Goal: Information Seeking & Learning: Compare options

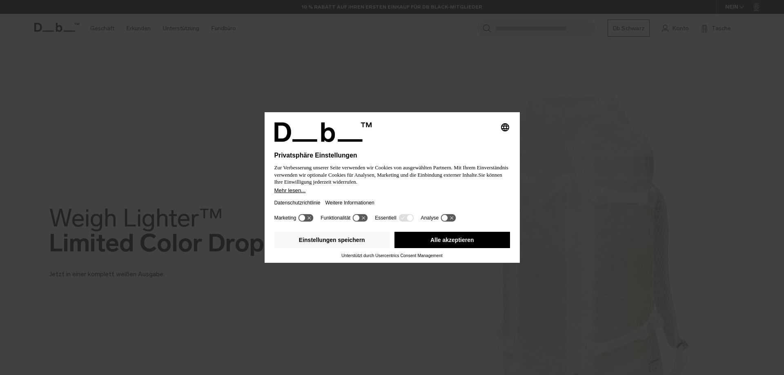
drag, startPoint x: 440, startPoint y: 239, endPoint x: 562, endPoint y: 168, distance: 141.9
click at [440, 239] on font "Alle akzeptieren" at bounding box center [452, 240] width 44 height 7
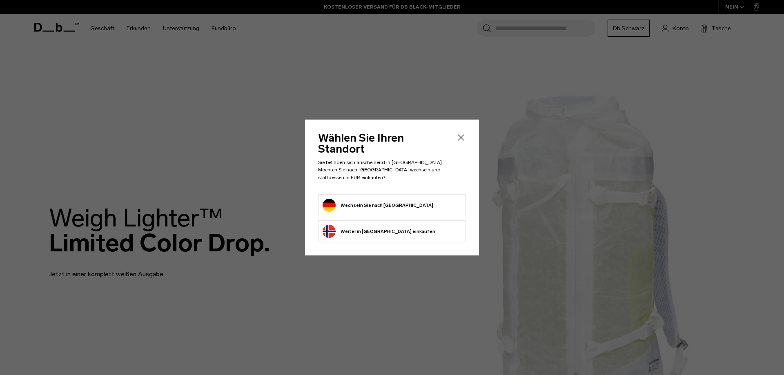
click at [391, 199] on button "Wechseln Sie nach Deutschland" at bounding box center [377, 205] width 111 height 13
click at [320, 198] on li "Wechseln Sie nach Deutschland" at bounding box center [392, 205] width 148 height 22
click at [330, 199] on button "Wechseln Sie nach Deutschland" at bounding box center [377, 205] width 111 height 13
click at [459, 142] on icon "Schließen" at bounding box center [461, 138] width 10 height 10
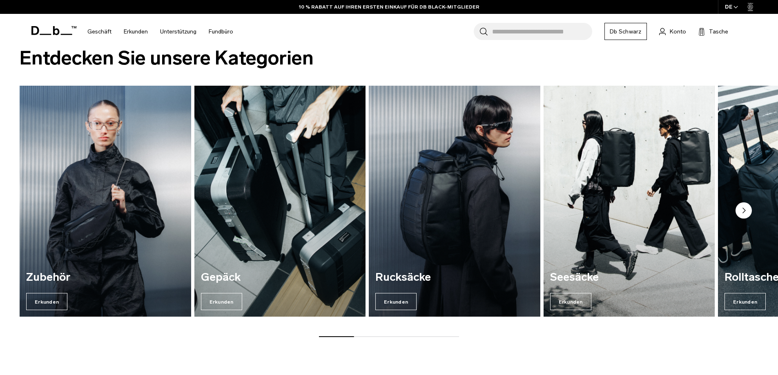
scroll to position [735, 0]
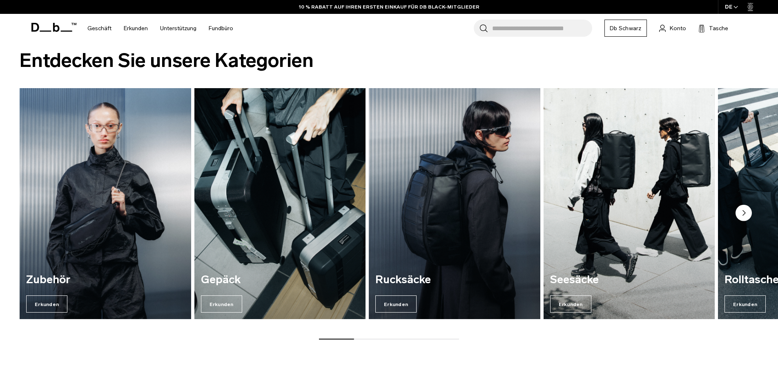
drag, startPoint x: 342, startPoint y: 338, endPoint x: 409, endPoint y: 335, distance: 66.2
click at [403, 337] on div "Zubehör Erkunden Gepäck Erkunden Rucksäcke Erkunden Seesäcke Erkunden" at bounding box center [389, 213] width 778 height 251
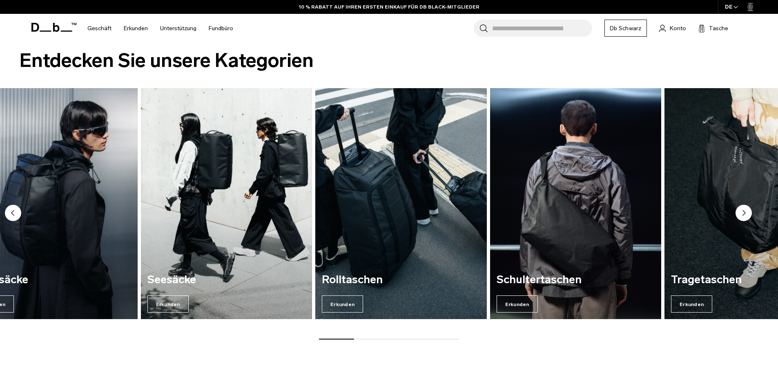
click at [374, 222] on img "5 / 7" at bounding box center [401, 203] width 176 height 238
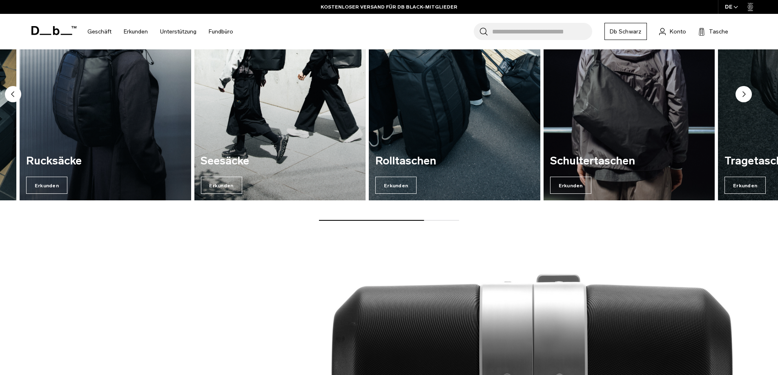
scroll to position [857, 0]
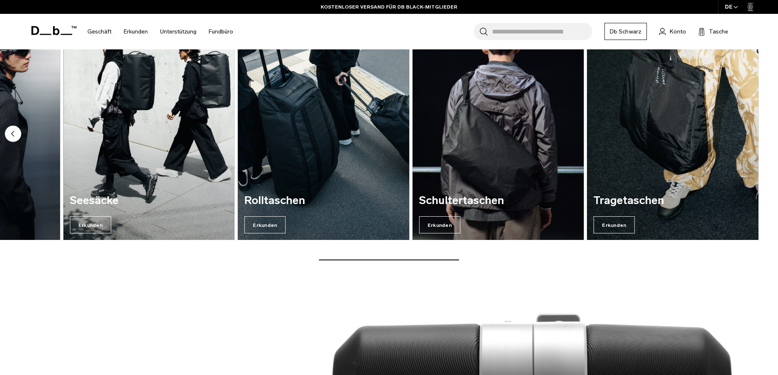
scroll to position [735, 0]
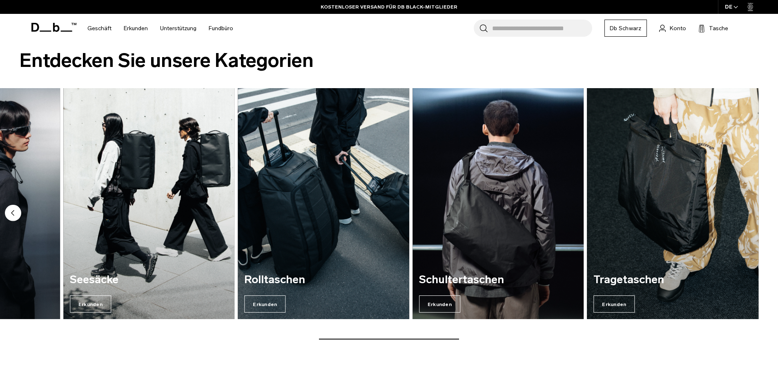
click at [649, 178] on img "7 / 7" at bounding box center [672, 203] width 176 height 238
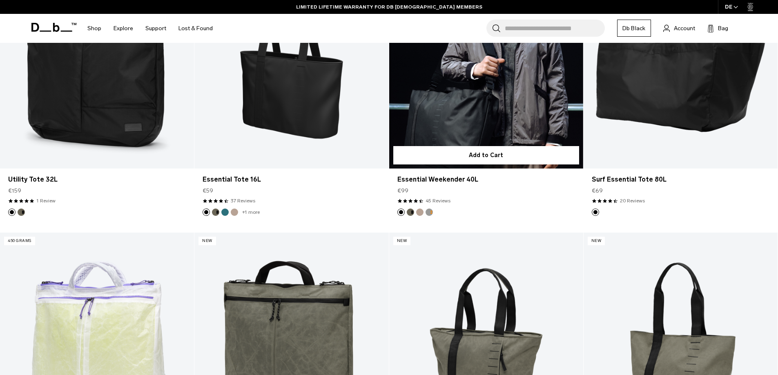
scroll to position [163, 0]
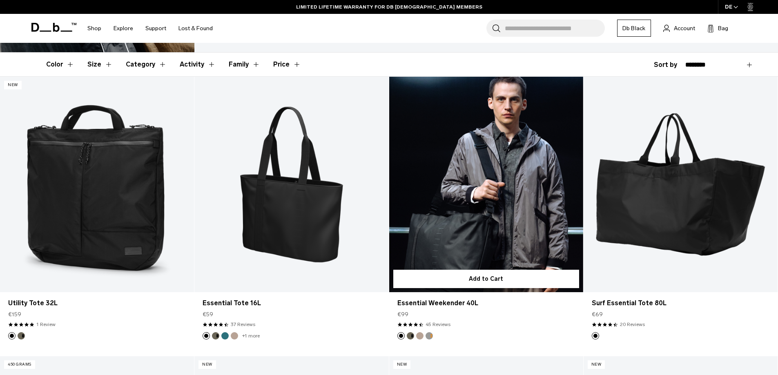
click at [498, 218] on link "Essential Weekender 40L" at bounding box center [486, 185] width 194 height 216
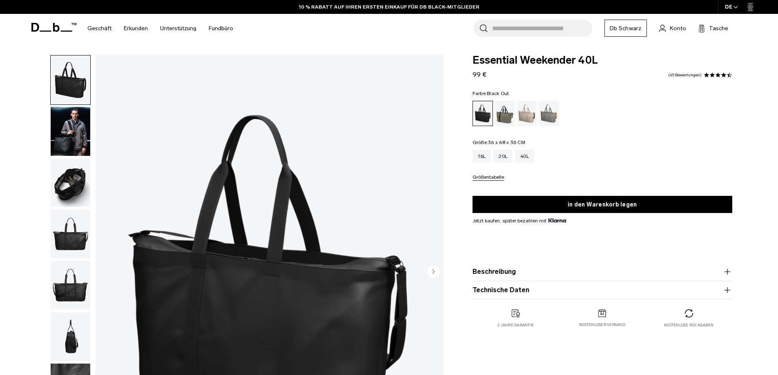
click at [64, 158] on img "button" at bounding box center [71, 182] width 40 height 49
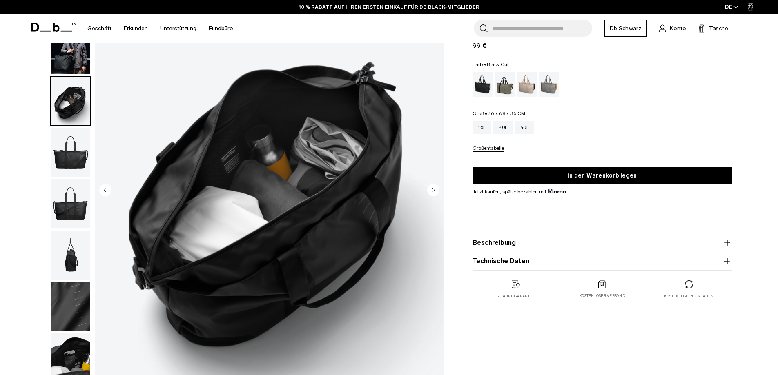
click at [74, 157] on img "button" at bounding box center [71, 152] width 40 height 49
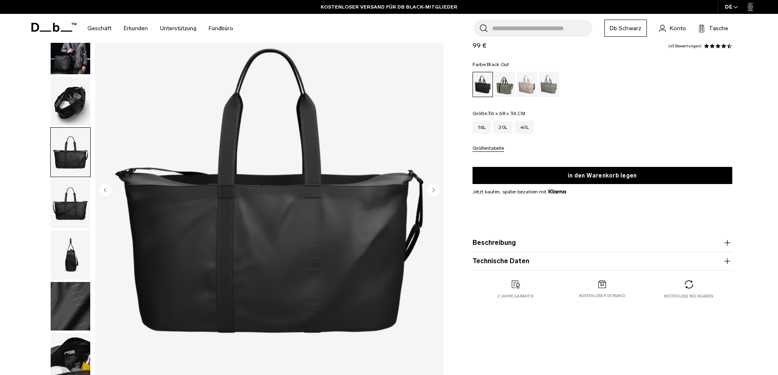
click at [62, 204] on img "button" at bounding box center [71, 203] width 40 height 49
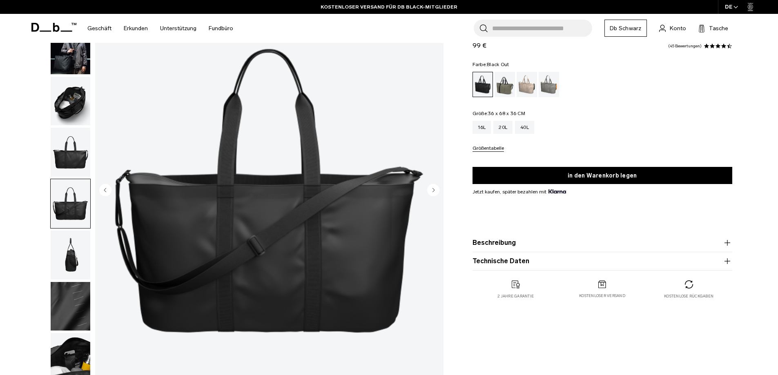
click at [70, 231] on img "button" at bounding box center [71, 255] width 40 height 49
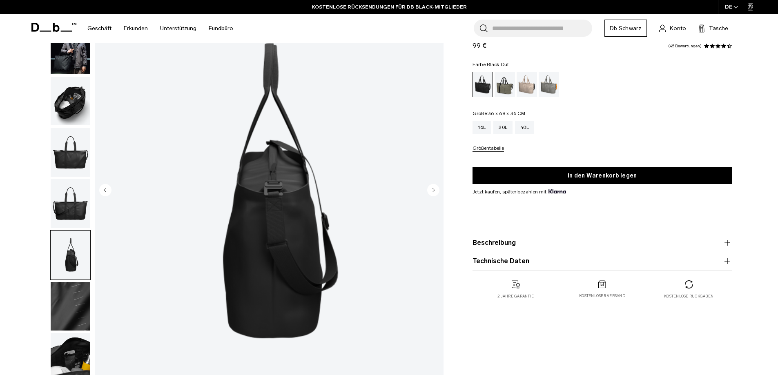
click at [62, 298] on img "button" at bounding box center [71, 306] width 40 height 49
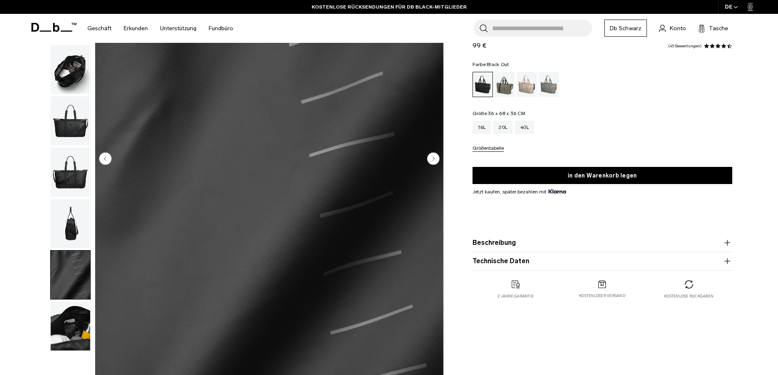
scroll to position [163, 0]
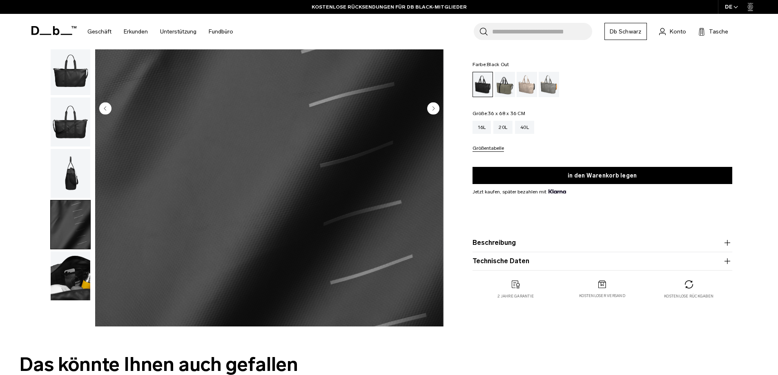
click at [79, 282] on img "button" at bounding box center [71, 275] width 40 height 49
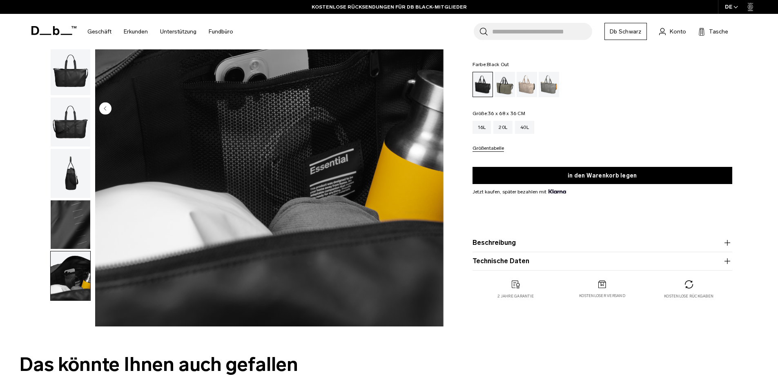
click at [69, 227] on img "button" at bounding box center [71, 224] width 40 height 49
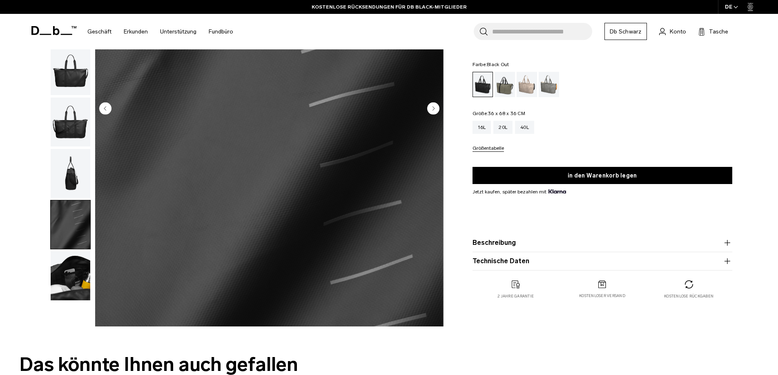
click at [64, 159] on img "button" at bounding box center [71, 173] width 40 height 49
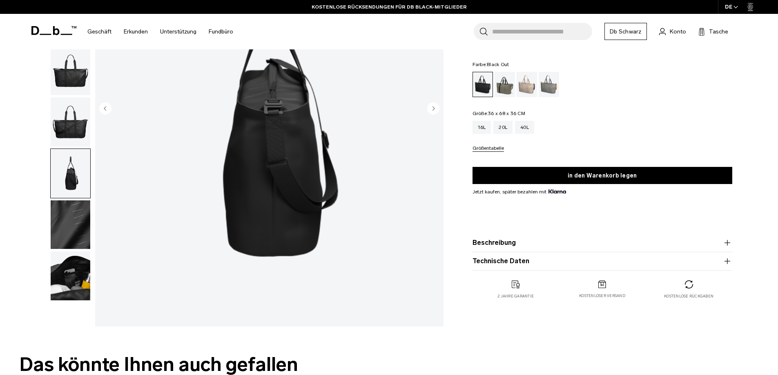
click at [70, 126] on img "button" at bounding box center [71, 122] width 40 height 49
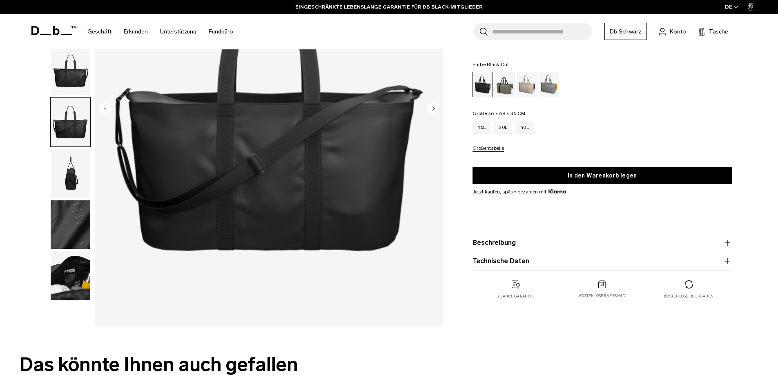
click at [76, 66] on img "button" at bounding box center [71, 70] width 40 height 49
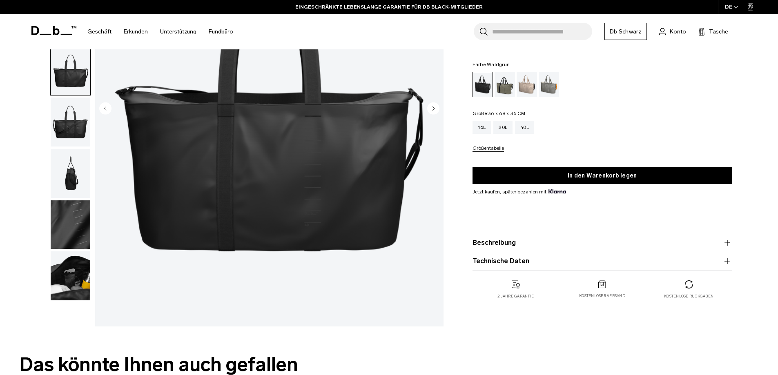
click at [508, 83] on div "Waldgrün" at bounding box center [504, 84] width 21 height 25
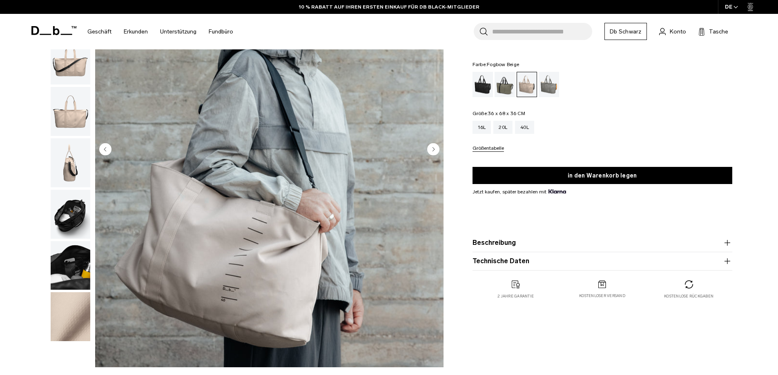
click at [551, 88] on div "Sandgrau" at bounding box center [548, 84] width 21 height 25
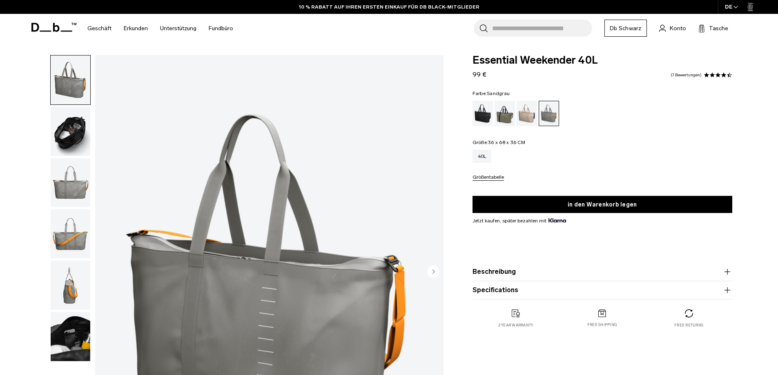
click at [73, 133] on img "button" at bounding box center [71, 131] width 40 height 49
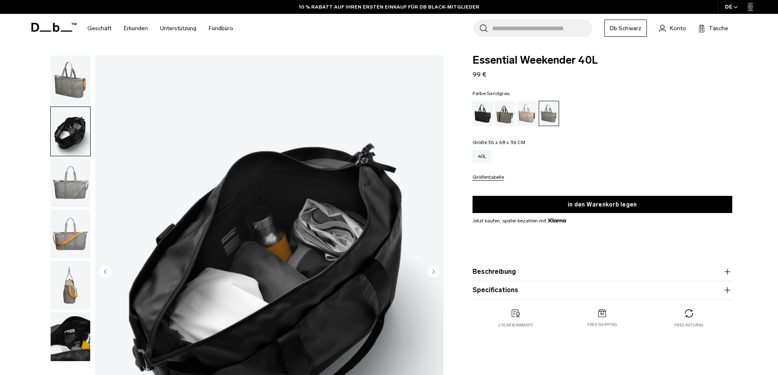
click at [73, 193] on img "button" at bounding box center [71, 182] width 40 height 49
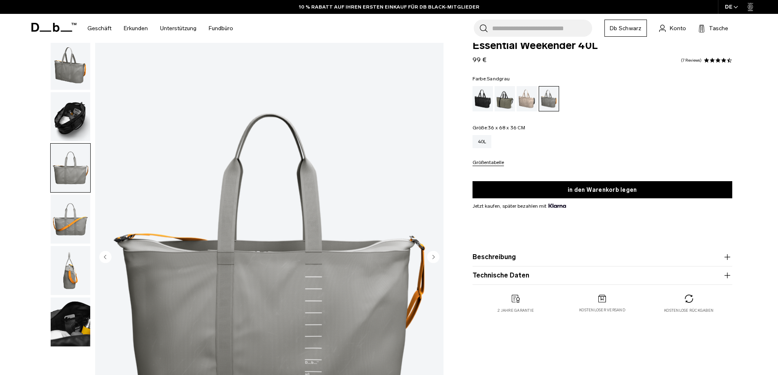
scroll to position [41, 0]
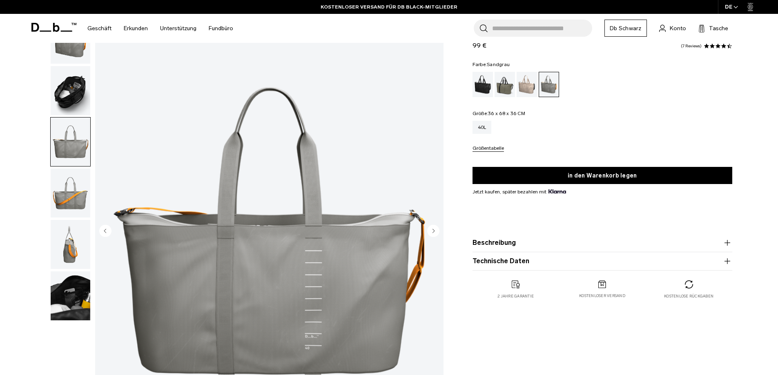
click at [66, 195] on img "button" at bounding box center [71, 193] width 40 height 49
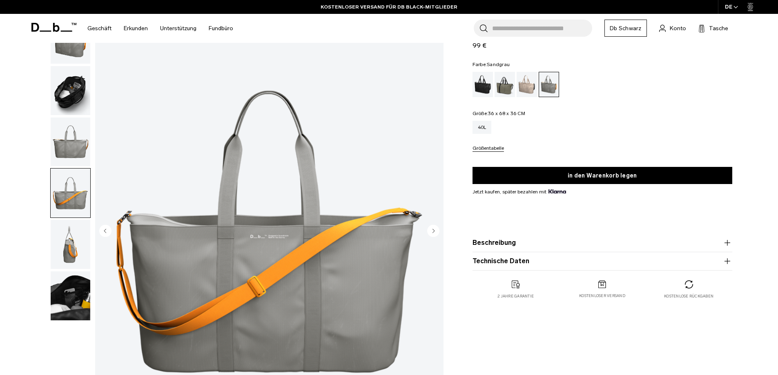
click at [69, 258] on img "button" at bounding box center [71, 244] width 40 height 49
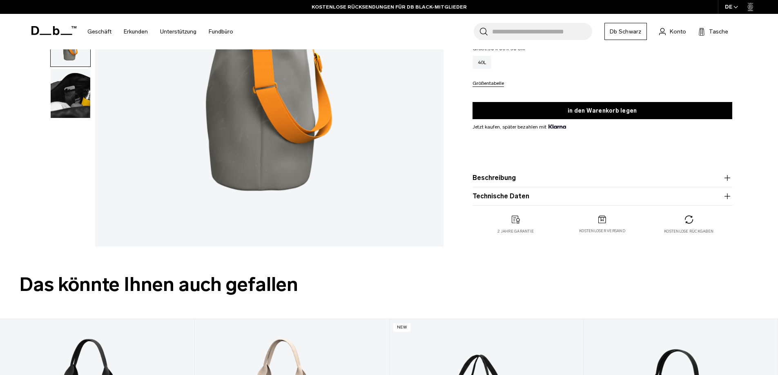
scroll to position [286, 0]
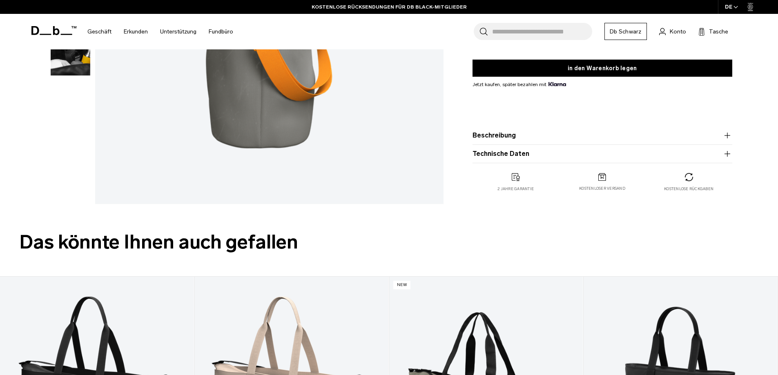
click at [494, 138] on font "Beschreibung" at bounding box center [493, 135] width 43 height 8
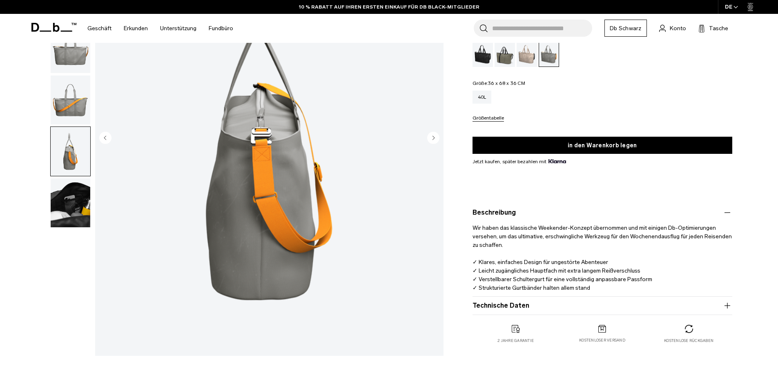
scroll to position [122, 0]
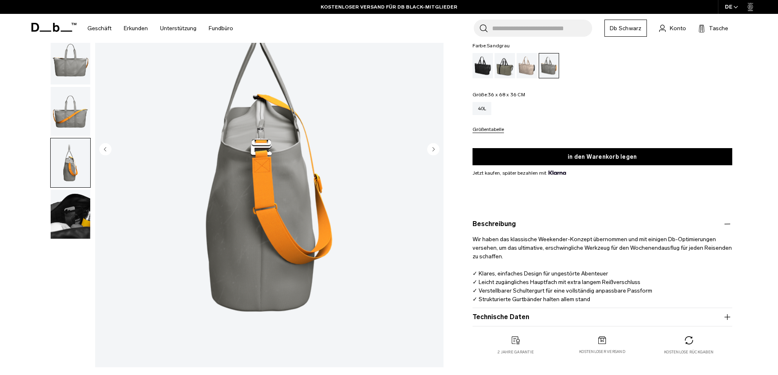
click at [64, 168] on img "button" at bounding box center [71, 162] width 40 height 49
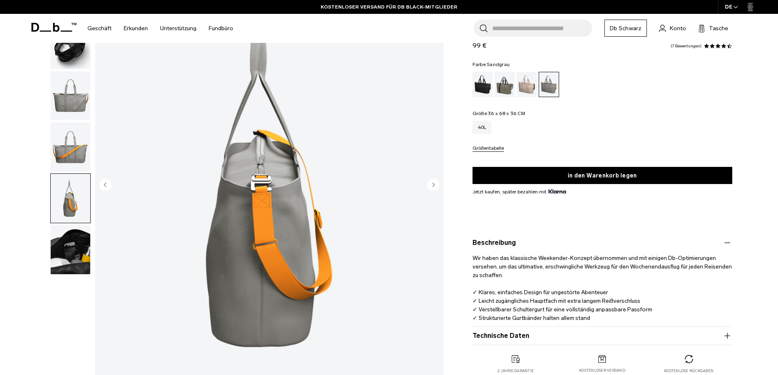
scroll to position [82, 0]
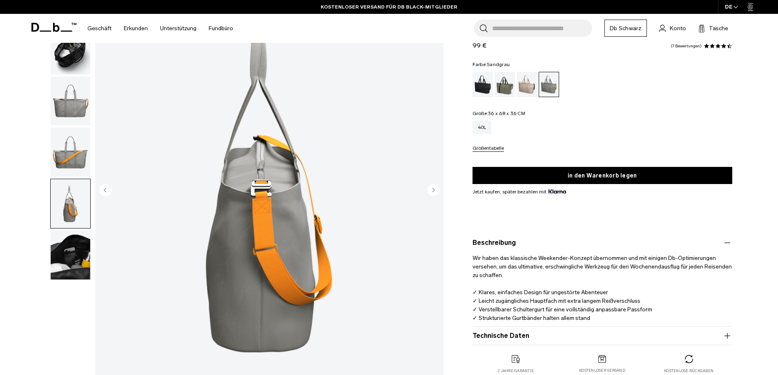
click at [73, 160] on img "button" at bounding box center [71, 152] width 40 height 49
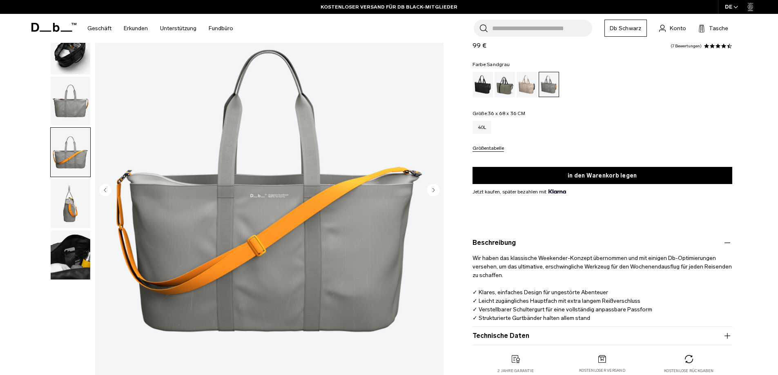
click at [55, 120] on img "button" at bounding box center [71, 101] width 40 height 49
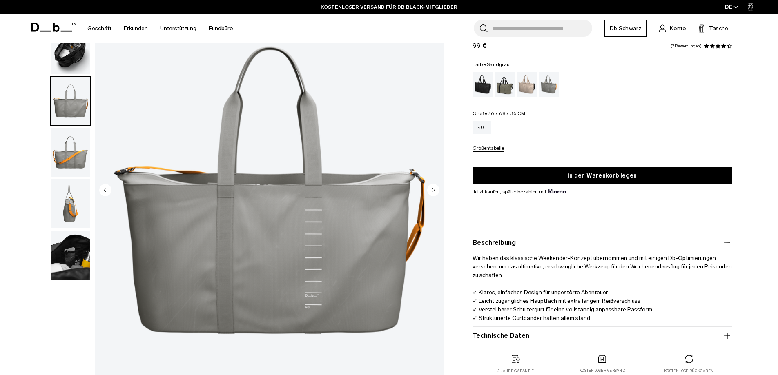
click at [59, 102] on img "button" at bounding box center [71, 101] width 40 height 49
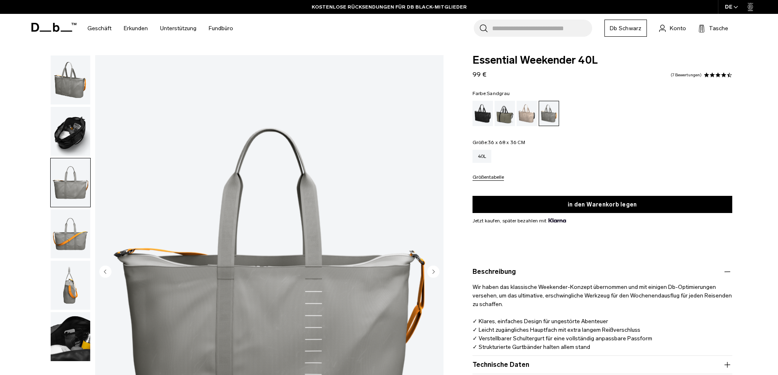
drag, startPoint x: 70, startPoint y: 129, endPoint x: 67, endPoint y: 90, distance: 39.3
click at [70, 129] on img "button" at bounding box center [71, 131] width 40 height 49
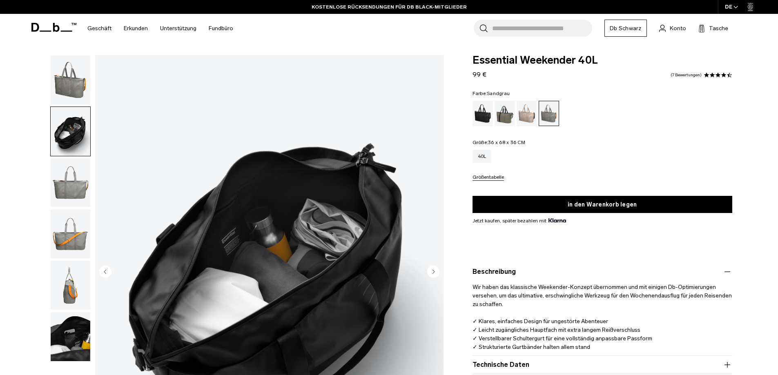
click at [66, 85] on img "button" at bounding box center [71, 80] width 40 height 49
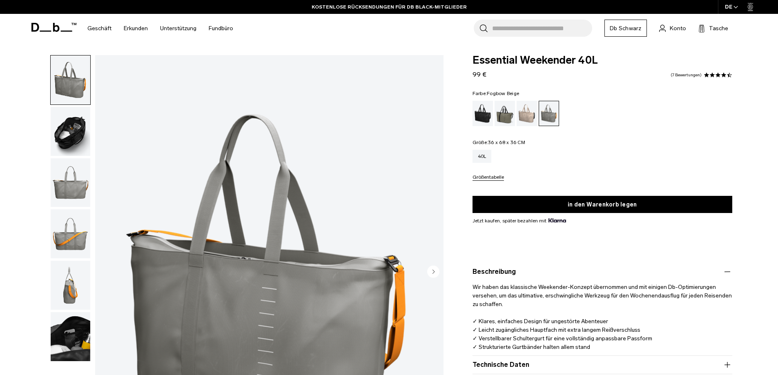
click at [527, 112] on div "Fogbow Beige" at bounding box center [526, 113] width 21 height 25
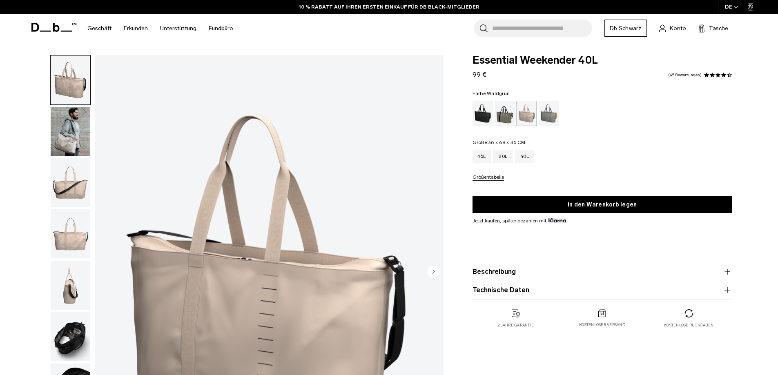
click at [504, 118] on div "Waldgrün" at bounding box center [504, 113] width 21 height 25
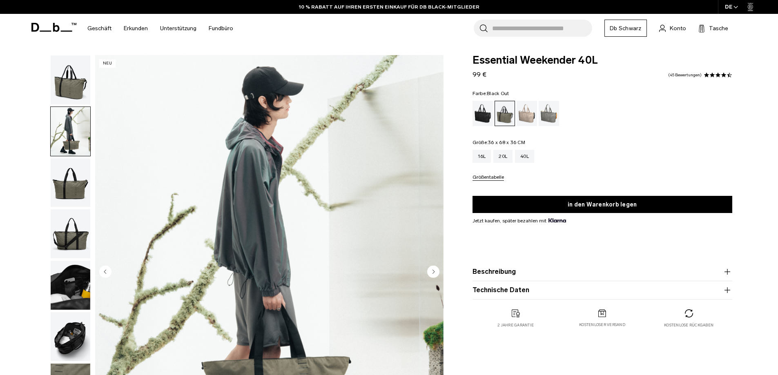
click at [480, 114] on div "Black Out" at bounding box center [482, 113] width 21 height 25
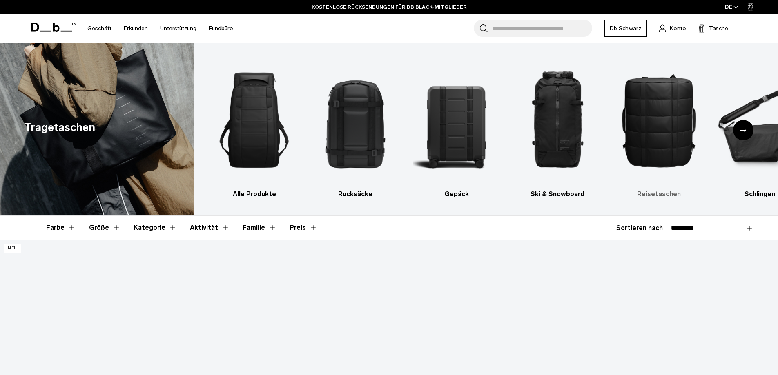
click at [656, 139] on img "5 / 10" at bounding box center [658, 120] width 87 height 130
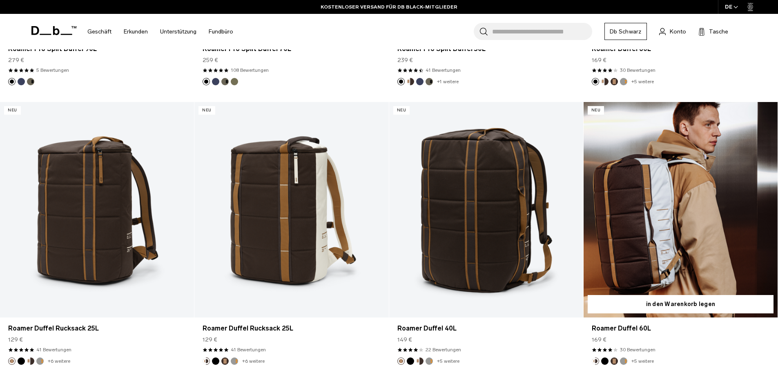
scroll to position [449, 0]
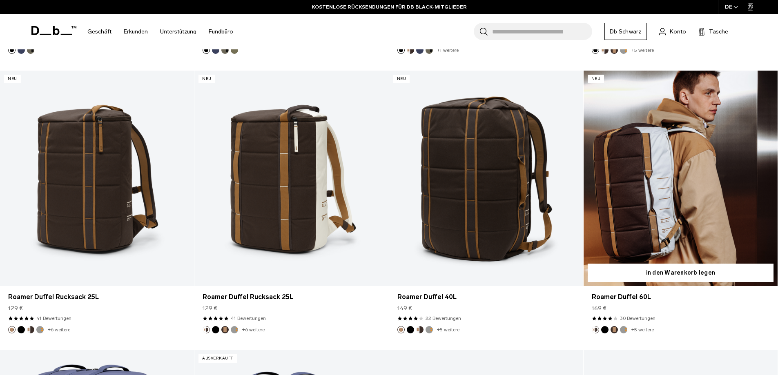
click at [685, 209] on link "Roamer Duffel 60L" at bounding box center [680, 179] width 194 height 216
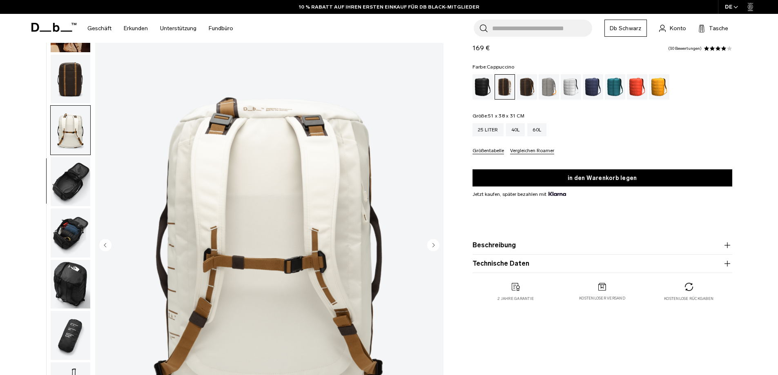
scroll to position [41, 0]
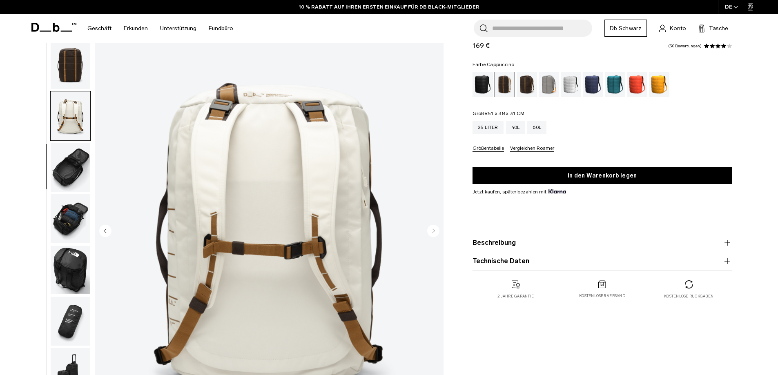
click at [69, 162] on img "button" at bounding box center [71, 167] width 40 height 49
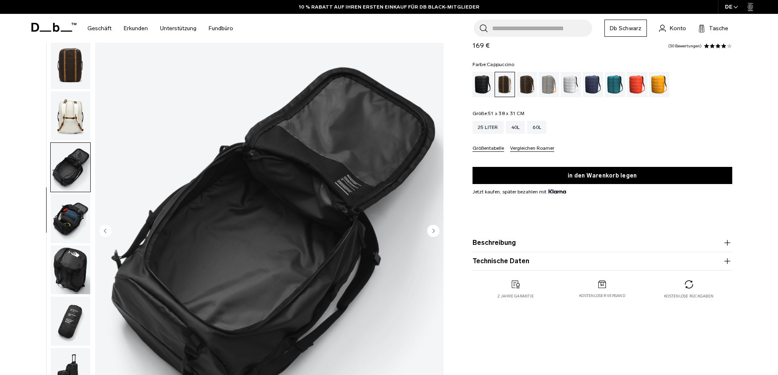
click at [69, 208] on img "button" at bounding box center [71, 218] width 40 height 49
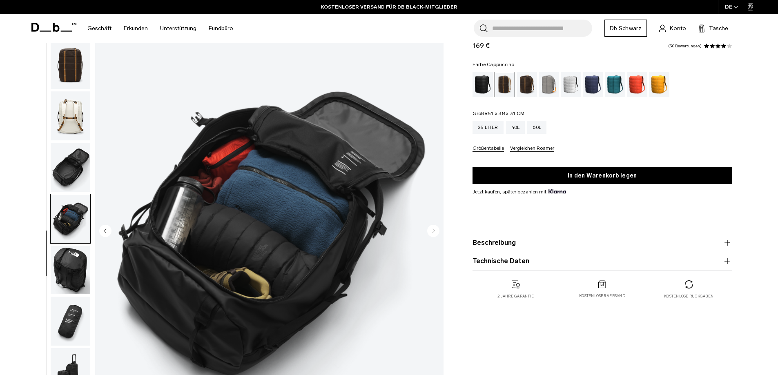
click at [70, 267] on img "button" at bounding box center [71, 270] width 40 height 49
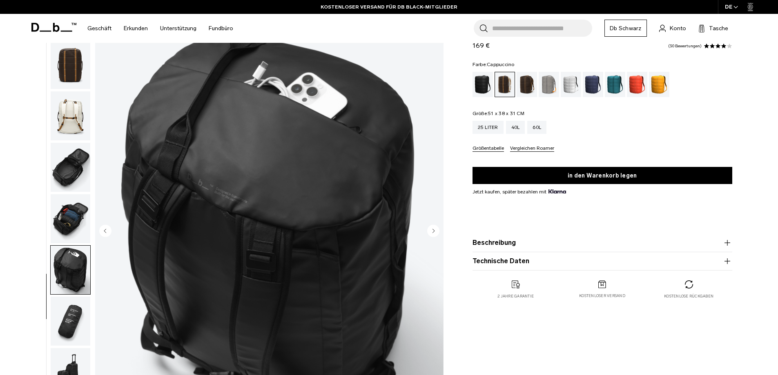
click at [71, 316] on img "button" at bounding box center [71, 321] width 40 height 49
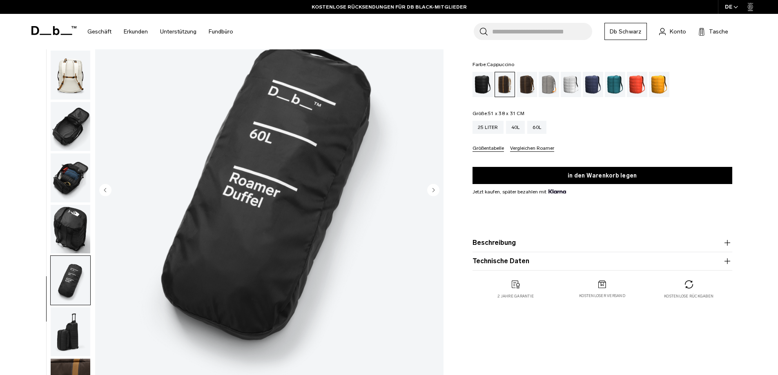
scroll to position [122, 0]
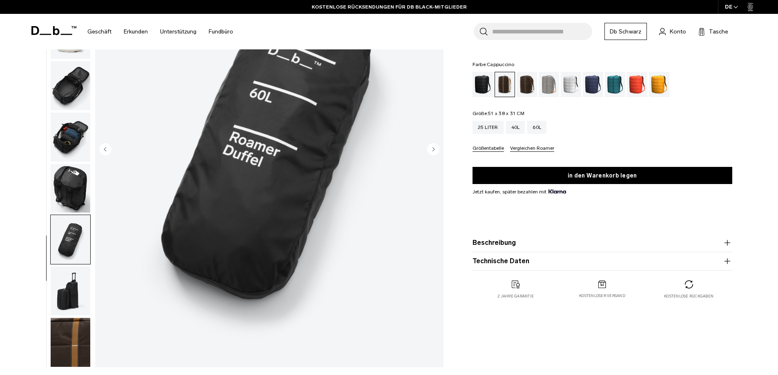
click at [67, 303] on img "button" at bounding box center [71, 291] width 40 height 49
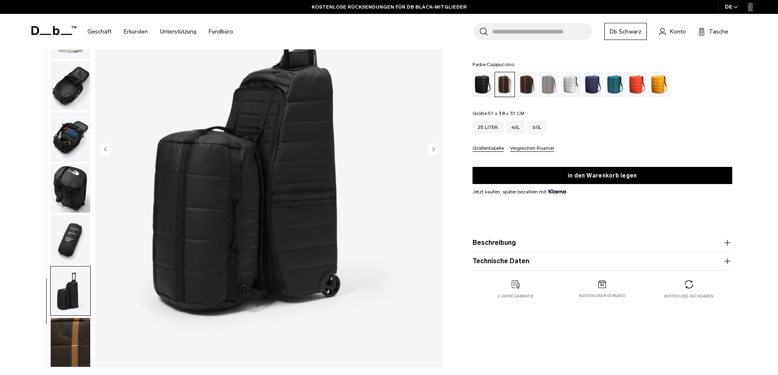
click at [76, 334] on img "button" at bounding box center [71, 342] width 40 height 49
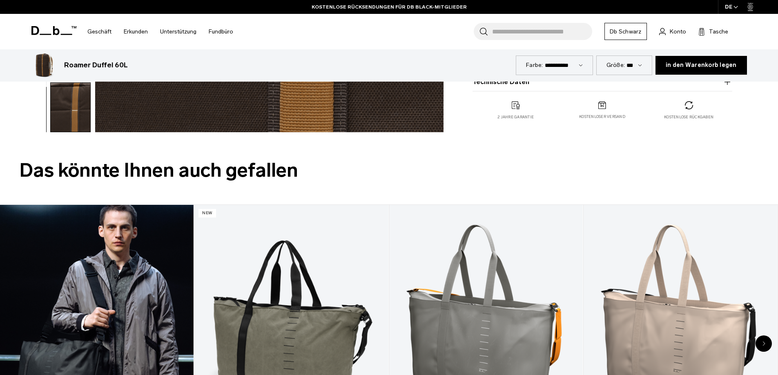
scroll to position [449, 0]
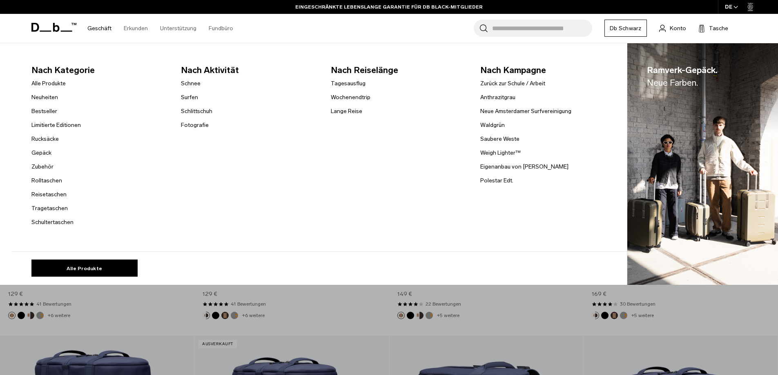
scroll to position [451, 0]
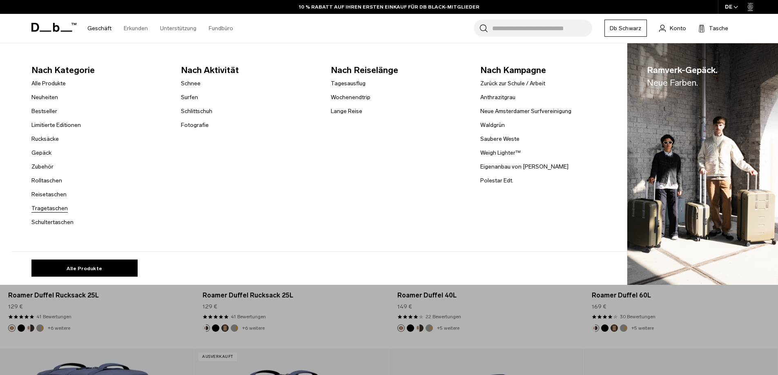
click at [53, 208] on font "Tragetaschen" at bounding box center [49, 208] width 36 height 7
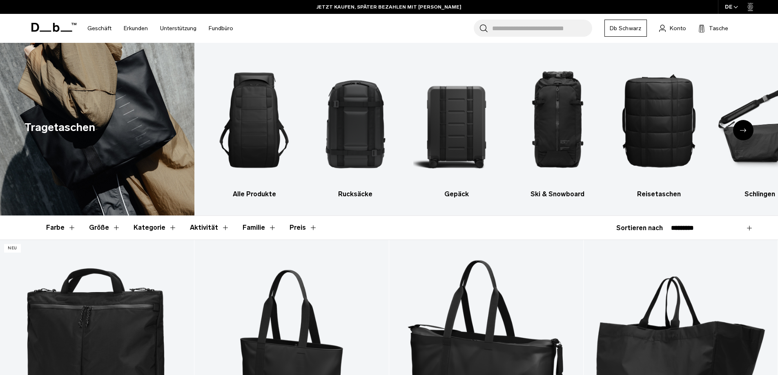
click at [739, 130] on div "Nächste Folie" at bounding box center [743, 130] width 20 height 20
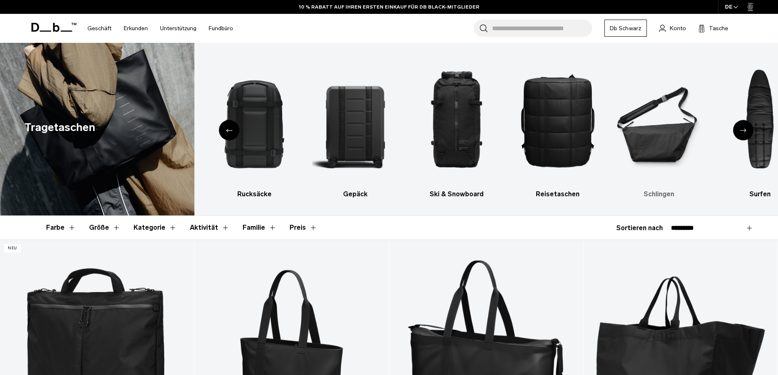
click at [655, 140] on img "6 / 10" at bounding box center [658, 120] width 87 height 130
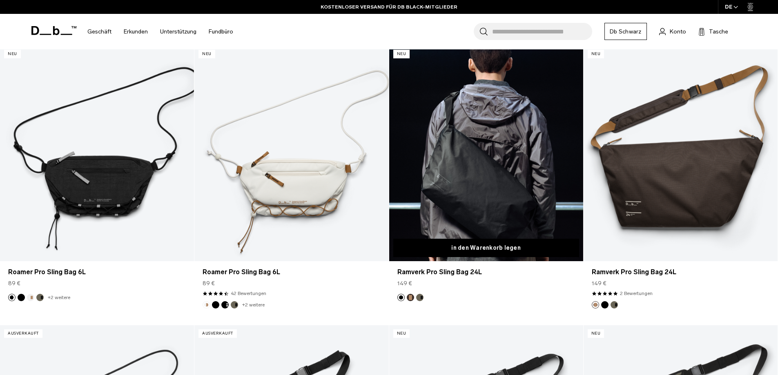
scroll to position [204, 0]
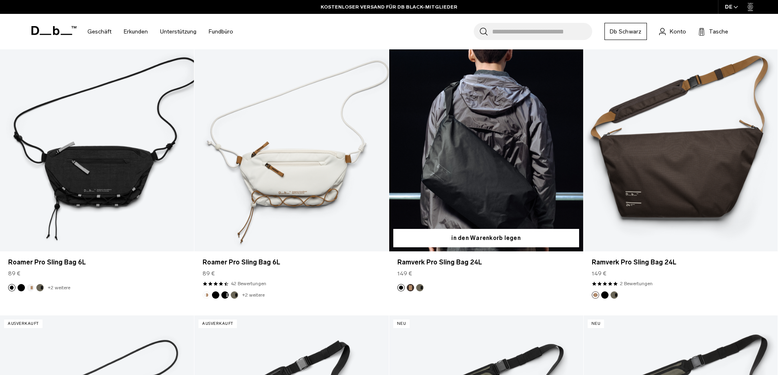
click at [496, 180] on link "Ramverk Pro Sling Bag 24L" at bounding box center [486, 144] width 194 height 216
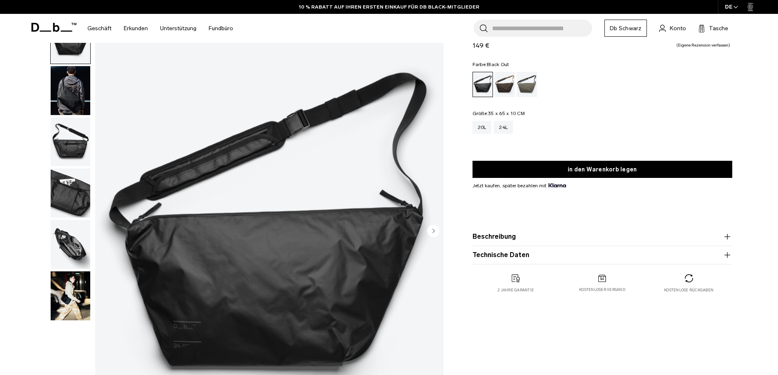
click at [70, 87] on img "button" at bounding box center [71, 90] width 40 height 49
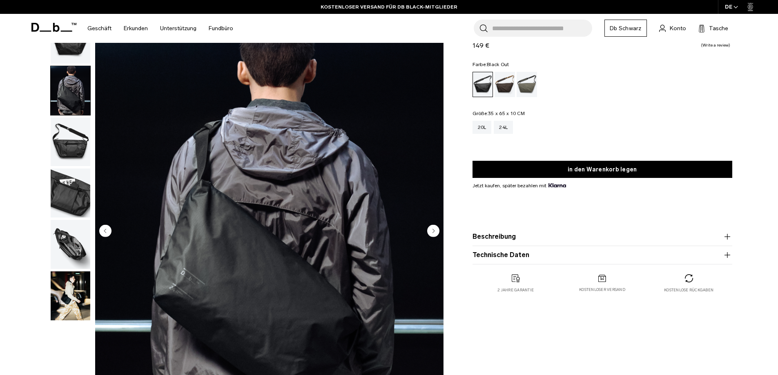
click at [436, 231] on circle "Nächste Folie" at bounding box center [433, 230] width 12 height 12
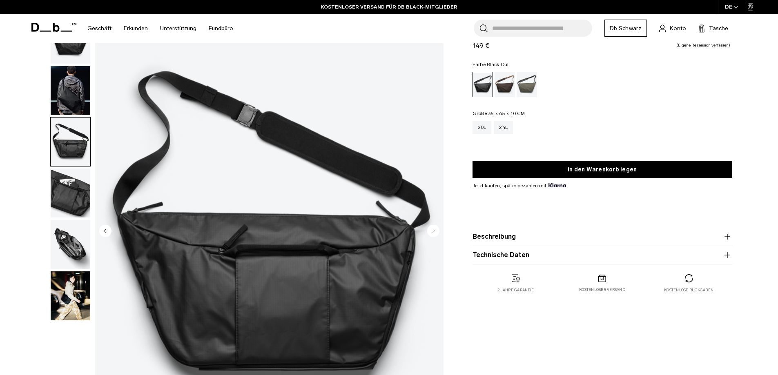
click at [435, 230] on circle "Nächste Folie" at bounding box center [433, 230] width 12 height 12
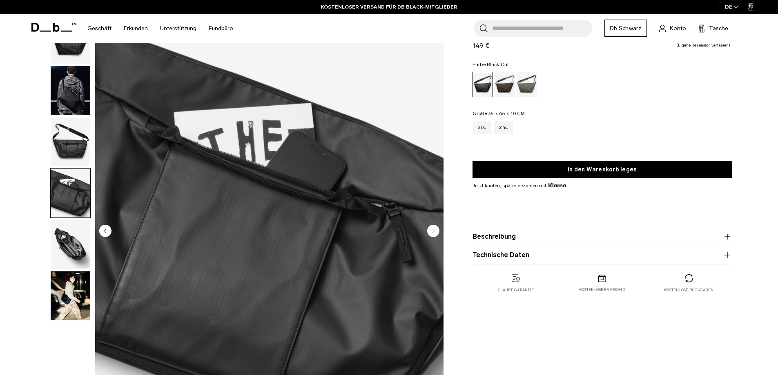
click at [435, 230] on circle "Nächste Folie" at bounding box center [433, 230] width 12 height 12
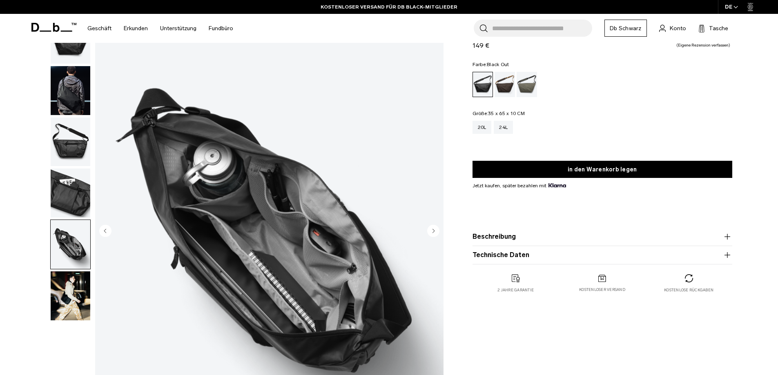
click at [435, 230] on circle "Nächste Folie" at bounding box center [433, 230] width 12 height 12
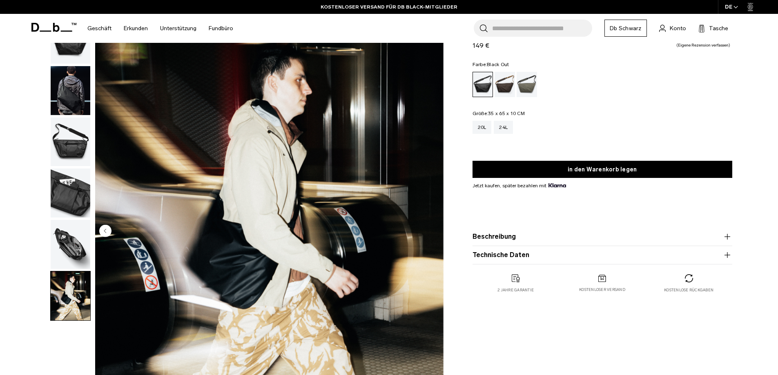
click at [433, 236] on img "6 / 6" at bounding box center [269, 231] width 348 height 435
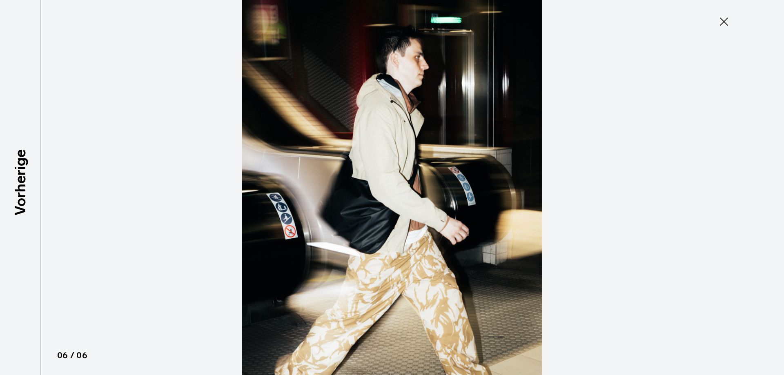
click at [433, 236] on img at bounding box center [391, 187] width 367 height 375
click at [62, 183] on div at bounding box center [392, 187] width 784 height 375
click at [50, 177] on div at bounding box center [392, 187] width 784 height 375
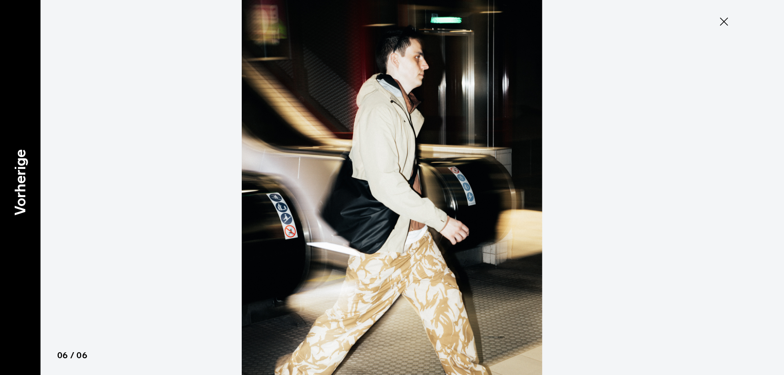
click at [37, 196] on div "Vorherige" at bounding box center [20, 187] width 41 height 375
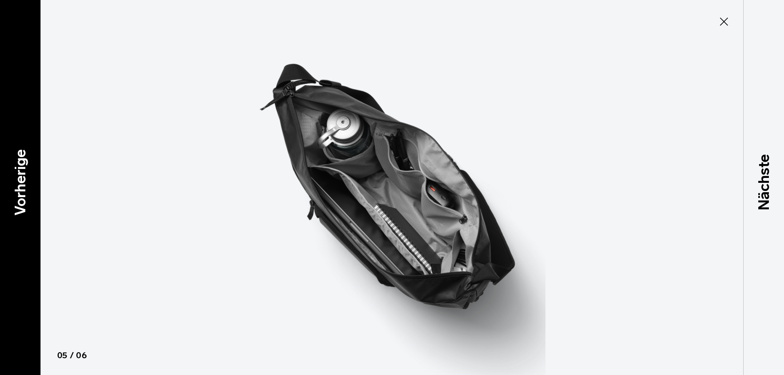
click at [28, 189] on font "Vorherige" at bounding box center [20, 182] width 18 height 66
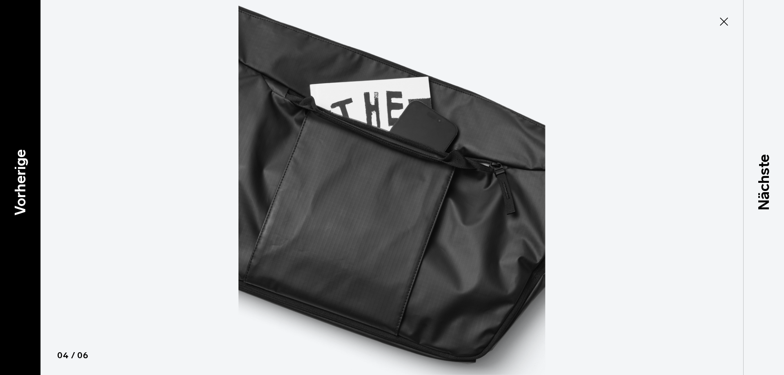
click at [28, 189] on font "Vorherige" at bounding box center [20, 182] width 18 height 66
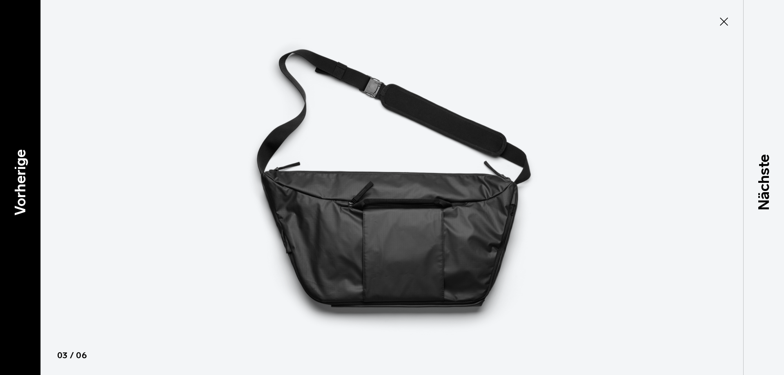
click at [28, 189] on font "Vorherige" at bounding box center [20, 182] width 18 height 66
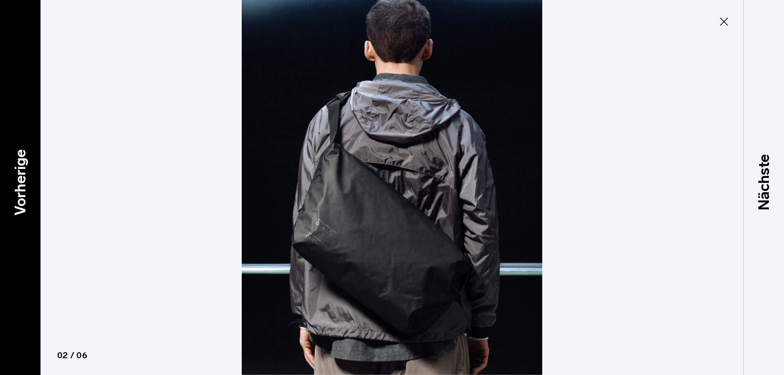
click at [28, 189] on font "Vorherige" at bounding box center [20, 182] width 18 height 66
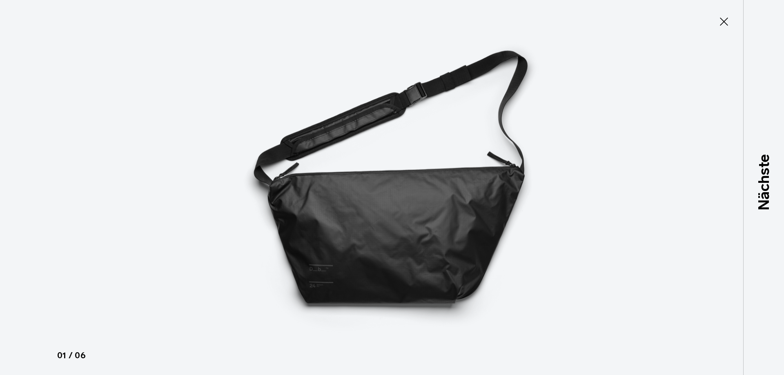
click at [28, 189] on div at bounding box center [392, 187] width 784 height 375
click at [726, 22] on icon at bounding box center [723, 21] width 13 height 13
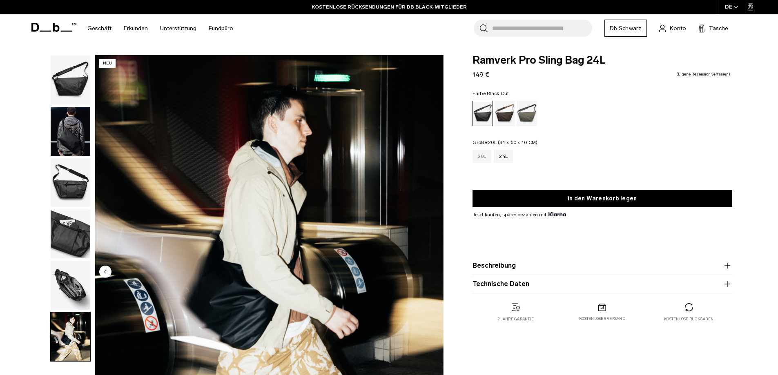
click at [477, 157] on div "20L" at bounding box center [481, 156] width 19 height 13
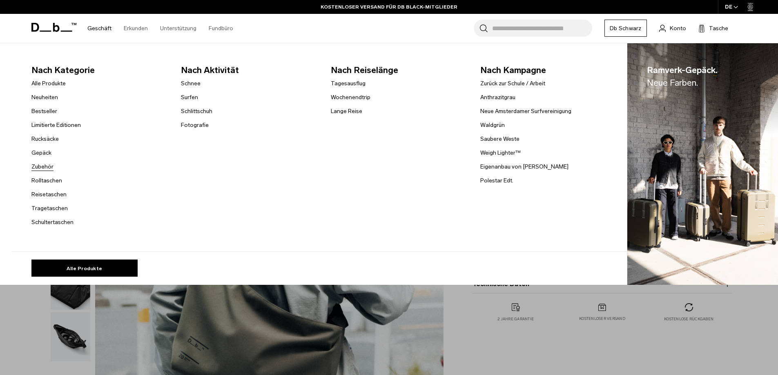
click at [48, 164] on font "Zubehör" at bounding box center [42, 166] width 22 height 7
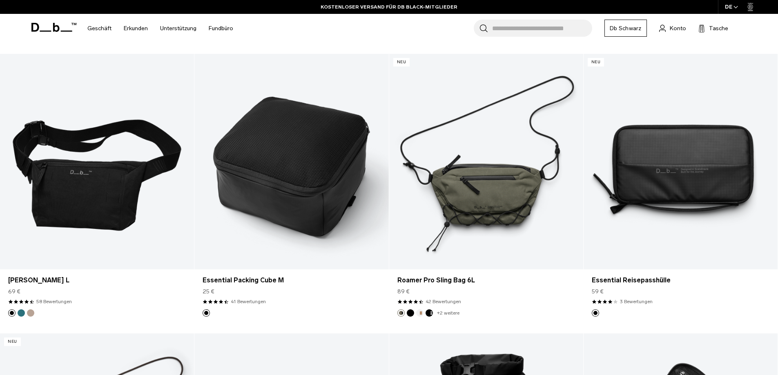
scroll to position [572, 0]
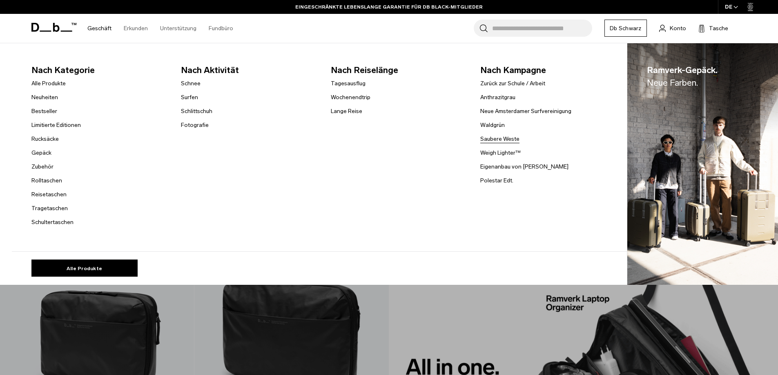
click at [499, 139] on font "Saubere Weste" at bounding box center [499, 139] width 39 height 7
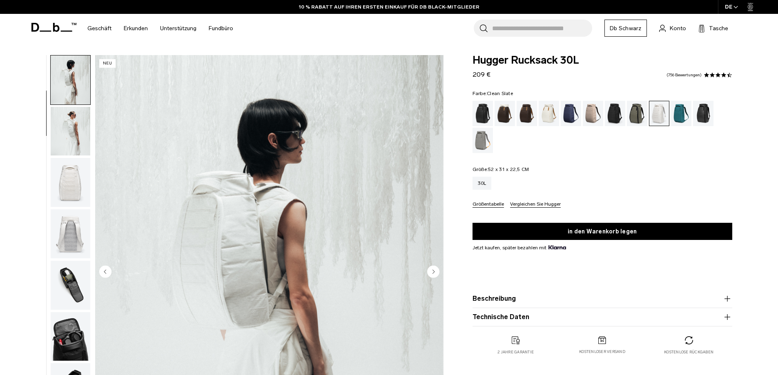
click at [67, 178] on img "button" at bounding box center [71, 182] width 40 height 49
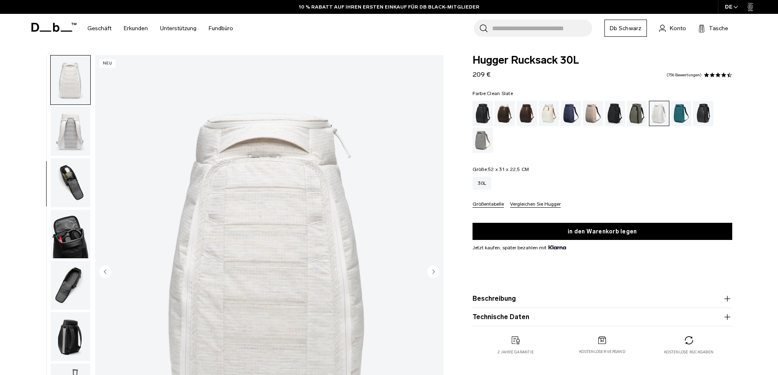
click at [67, 126] on img "button" at bounding box center [71, 131] width 40 height 49
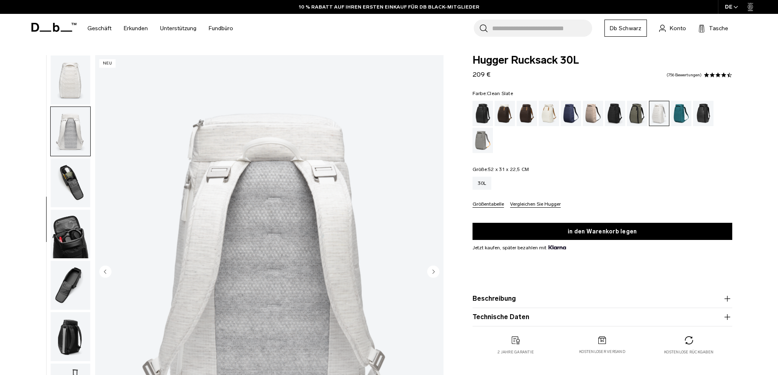
scroll to position [180, 0]
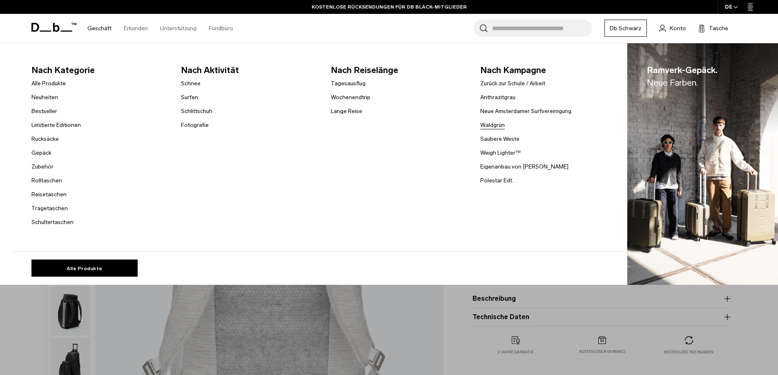
click at [490, 123] on font "Waldgrün" at bounding box center [492, 125] width 24 height 7
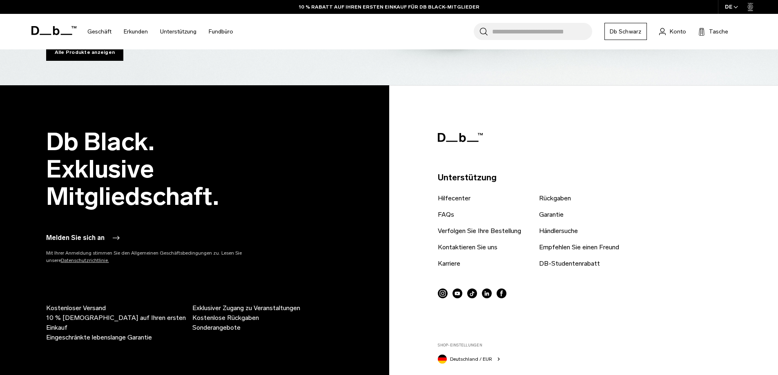
scroll to position [2651, 0]
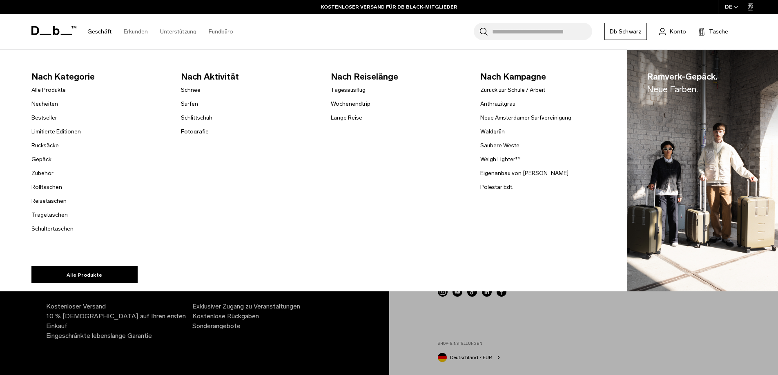
click at [354, 91] on font "Tagesausflug" at bounding box center [348, 90] width 35 height 7
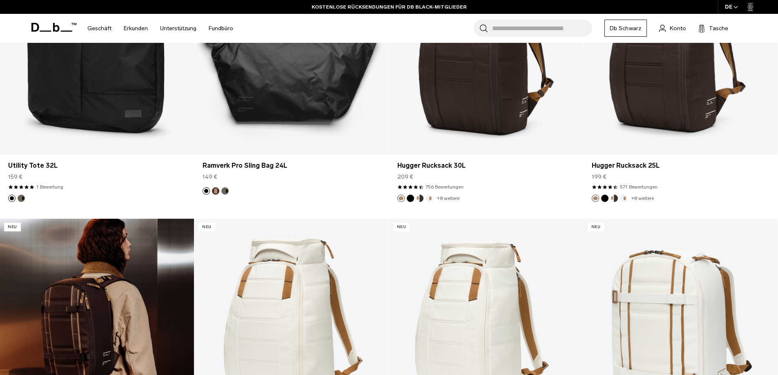
scroll to position [490, 0]
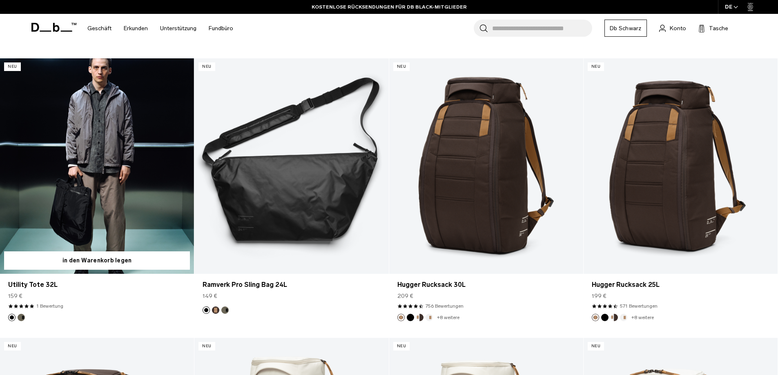
click at [113, 159] on link "Utility Tote 32L" at bounding box center [97, 166] width 194 height 216
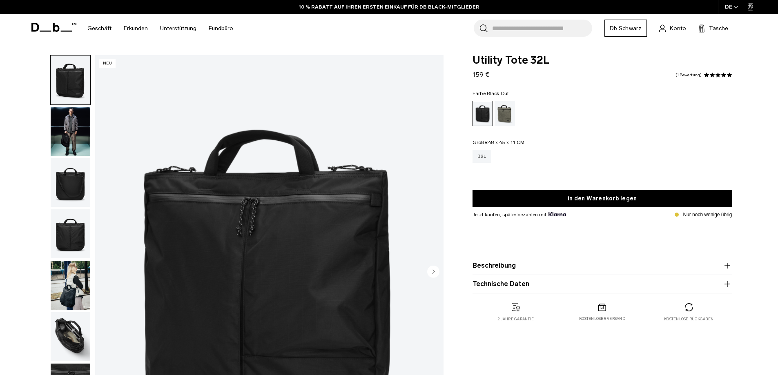
scroll to position [41, 0]
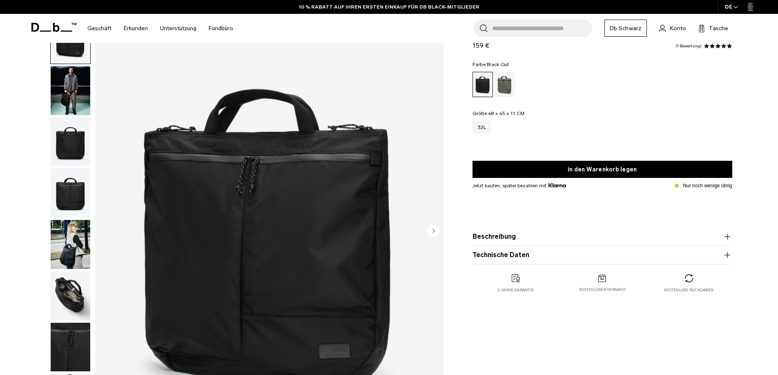
click at [67, 103] on img "button" at bounding box center [71, 90] width 40 height 49
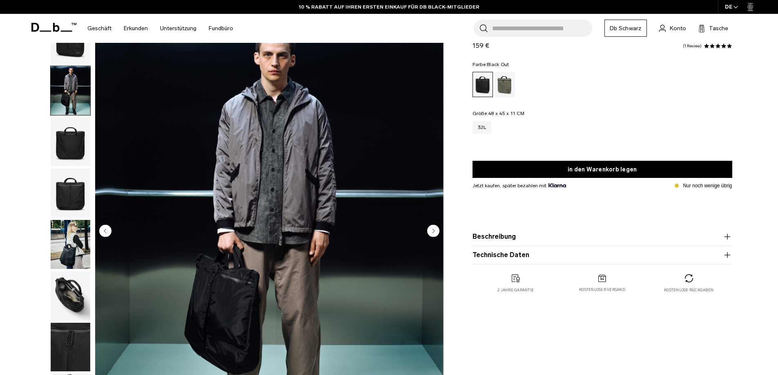
click at [433, 231] on icon "Nächste Folie" at bounding box center [433, 231] width 2 height 4
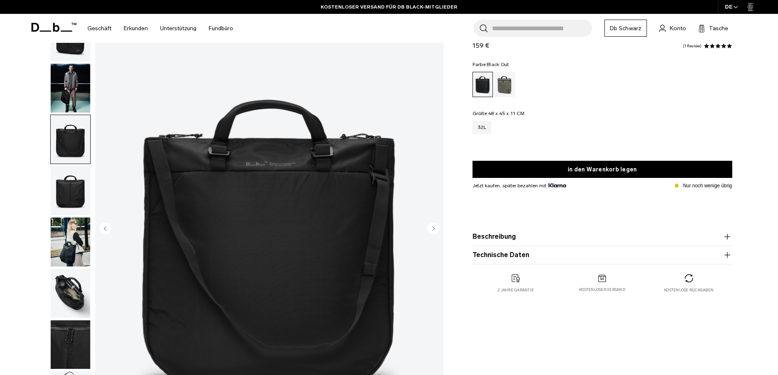
scroll to position [82, 0]
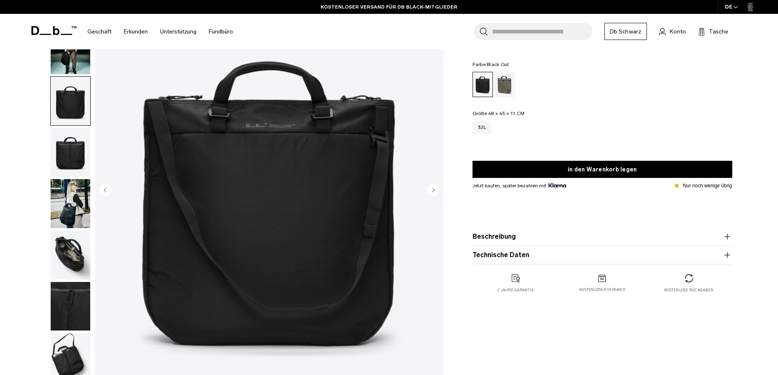
click at [433, 190] on icon "Nächste Folie" at bounding box center [433, 190] width 2 height 4
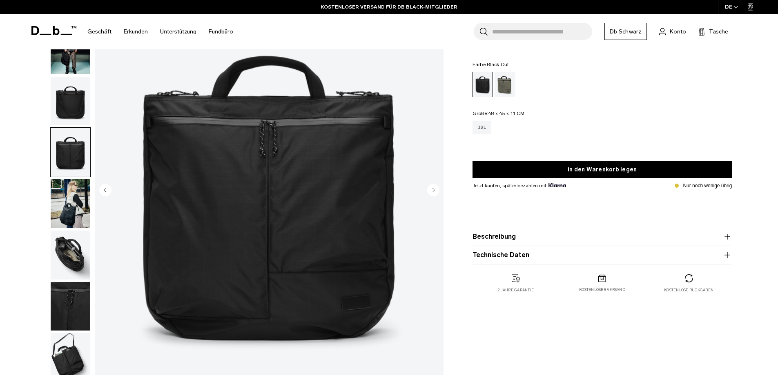
click at [433, 190] on icon "Nächste Folie" at bounding box center [433, 190] width 2 height 4
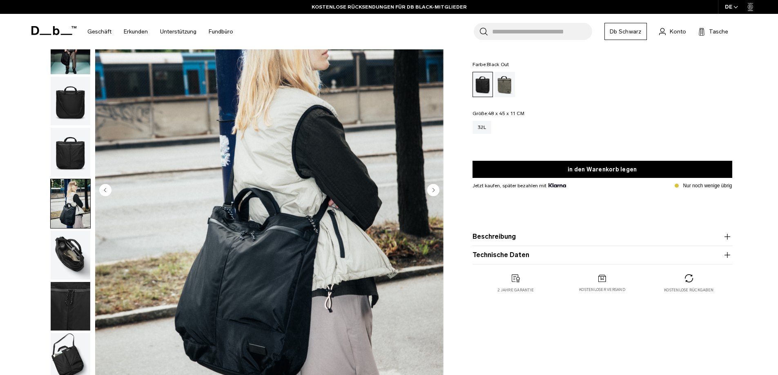
click at [435, 191] on circle "Nächste Folie" at bounding box center [433, 190] width 12 height 12
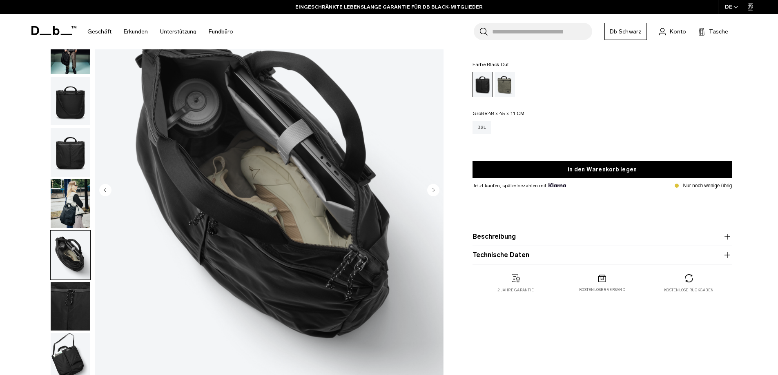
click at [433, 194] on circle "Nächste Folie" at bounding box center [433, 190] width 12 height 12
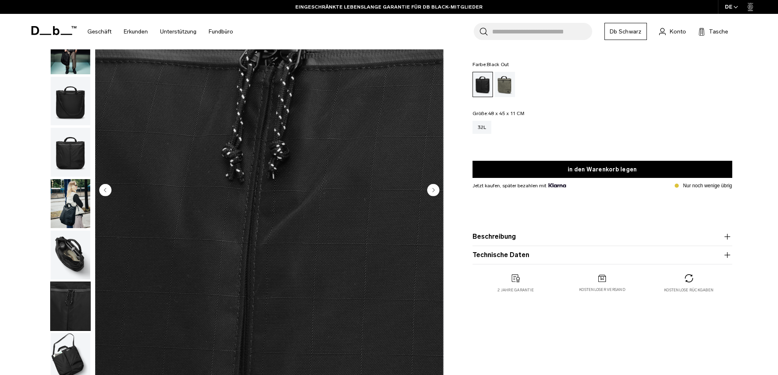
click at [433, 194] on circle "Nächste Folie" at bounding box center [433, 190] width 12 height 12
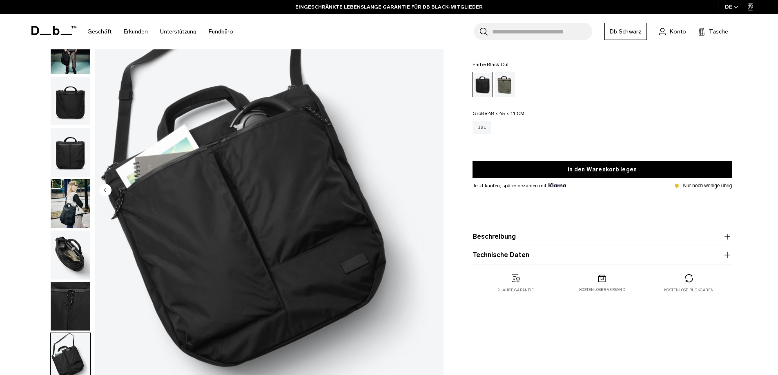
click at [433, 194] on img "8 / 8" at bounding box center [269, 190] width 348 height 435
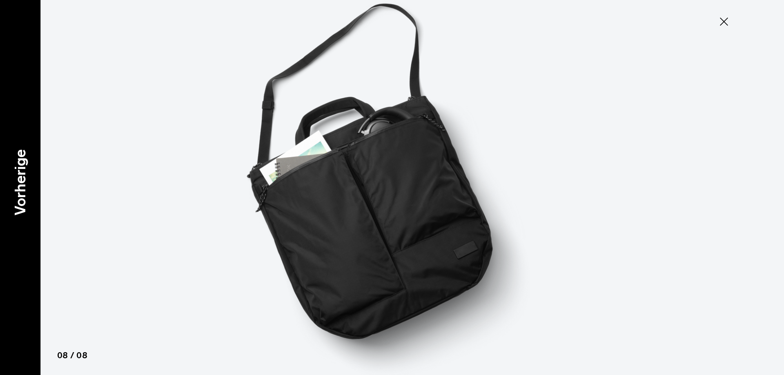
click at [28, 183] on font "Vorherige" at bounding box center [20, 182] width 18 height 66
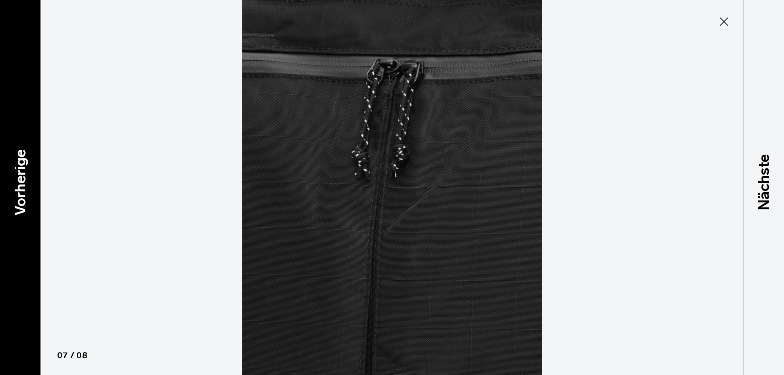
click at [28, 183] on font "Vorherige" at bounding box center [20, 182] width 18 height 66
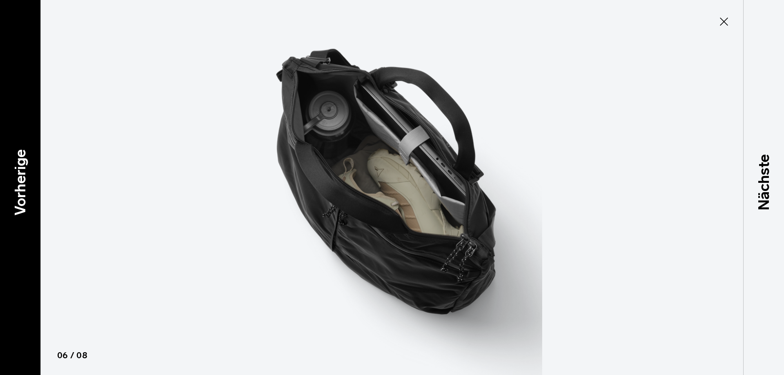
click at [28, 183] on font "Vorherige" at bounding box center [20, 182] width 18 height 66
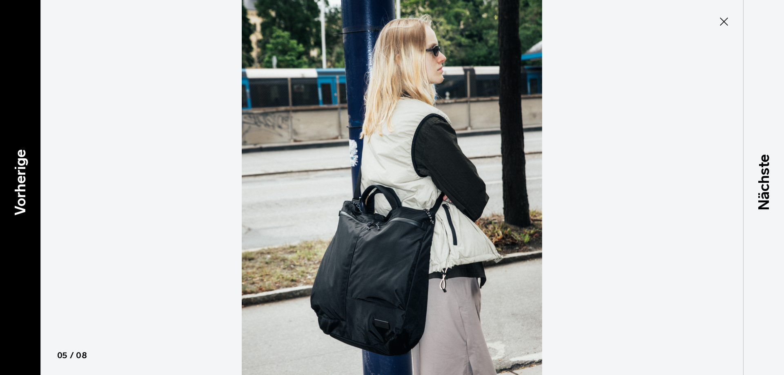
click at [28, 183] on font "Vorherige" at bounding box center [20, 182] width 18 height 66
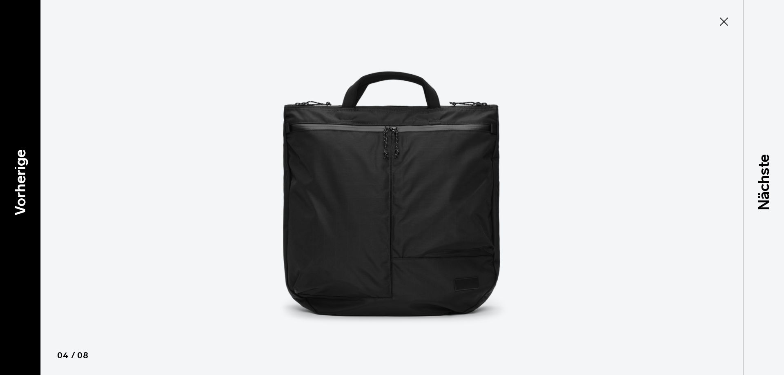
click at [28, 183] on font "Vorherige" at bounding box center [20, 182] width 18 height 66
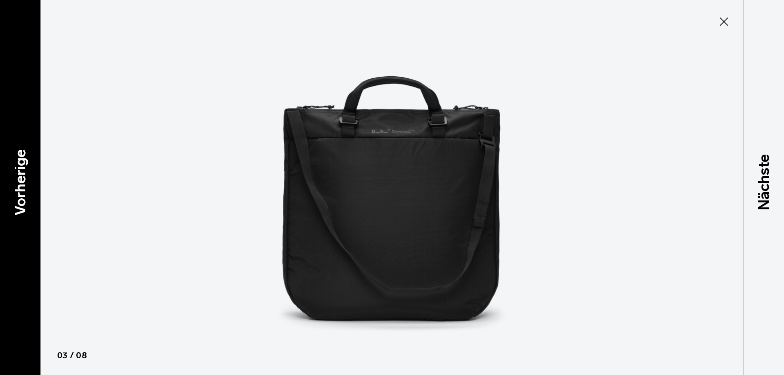
click at [28, 183] on font "Vorherige" at bounding box center [20, 182] width 18 height 66
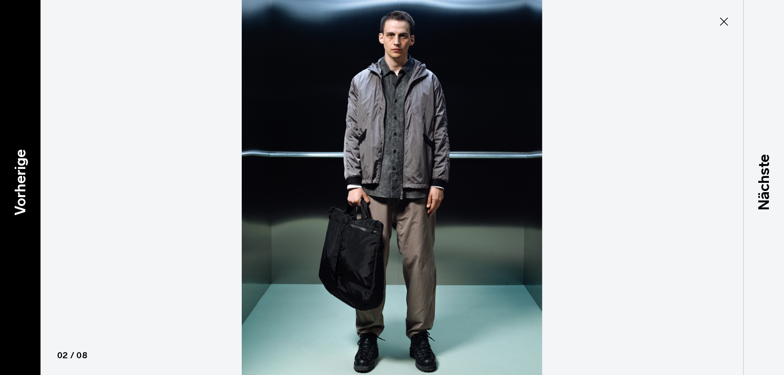
click at [28, 183] on font "Vorherige" at bounding box center [20, 182] width 18 height 66
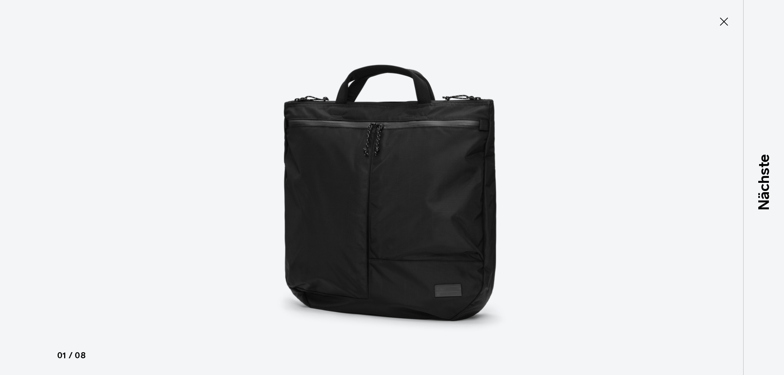
click at [28, 183] on div at bounding box center [392, 187] width 784 height 375
click at [722, 22] on icon at bounding box center [724, 22] width 8 height 8
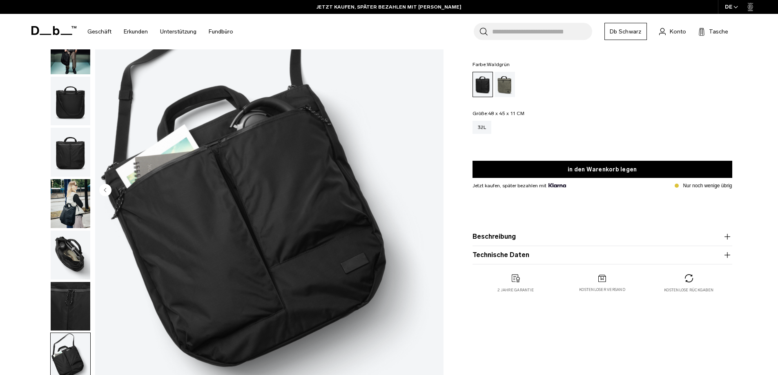
click at [508, 86] on div "Waldgrün" at bounding box center [504, 84] width 21 height 25
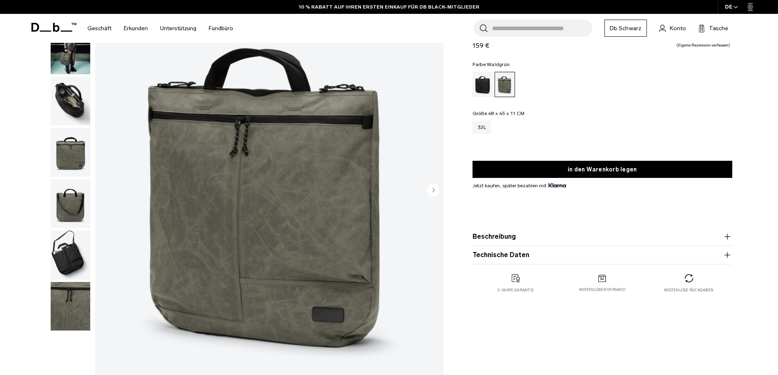
click at [68, 91] on img "button" at bounding box center [71, 101] width 40 height 49
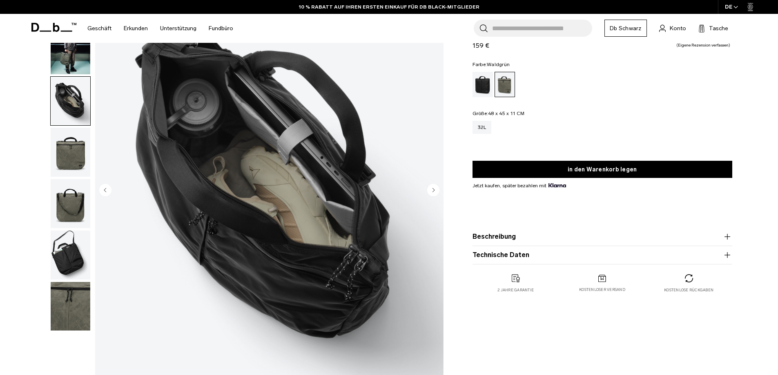
click at [72, 151] on img "button" at bounding box center [71, 152] width 40 height 49
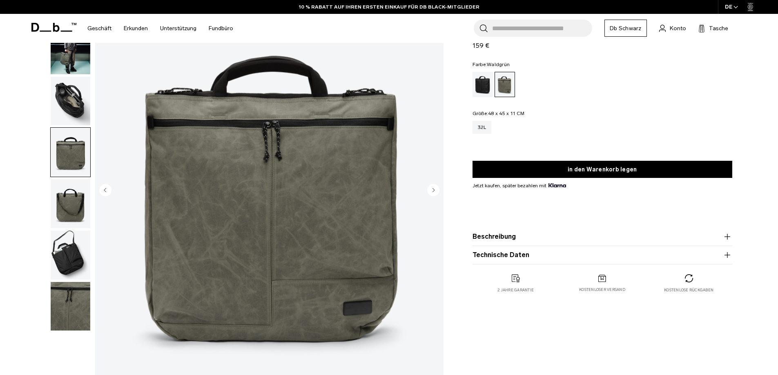
click at [73, 205] on img "button" at bounding box center [71, 203] width 40 height 49
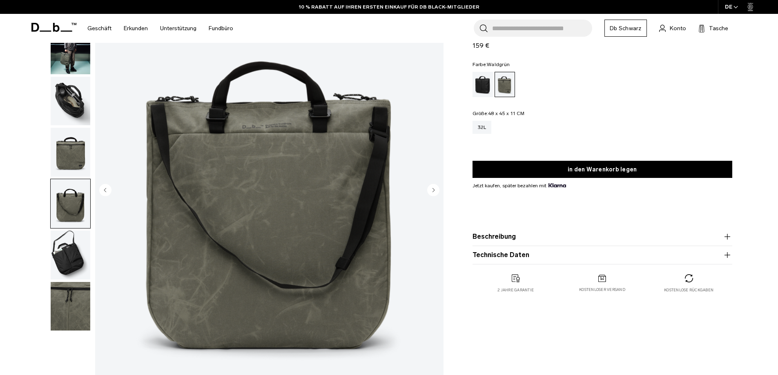
click at [67, 248] on img "button" at bounding box center [71, 255] width 40 height 49
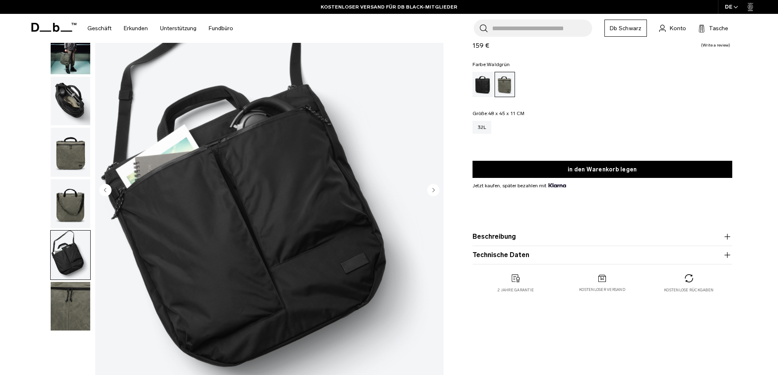
click at [75, 298] on img "button" at bounding box center [71, 306] width 40 height 49
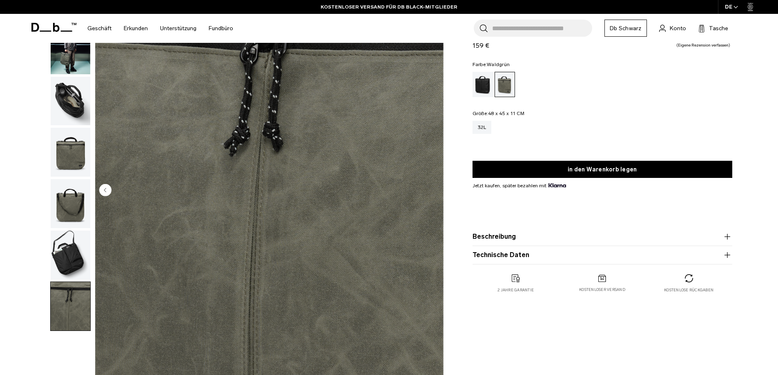
click at [74, 268] on img "button" at bounding box center [71, 255] width 40 height 49
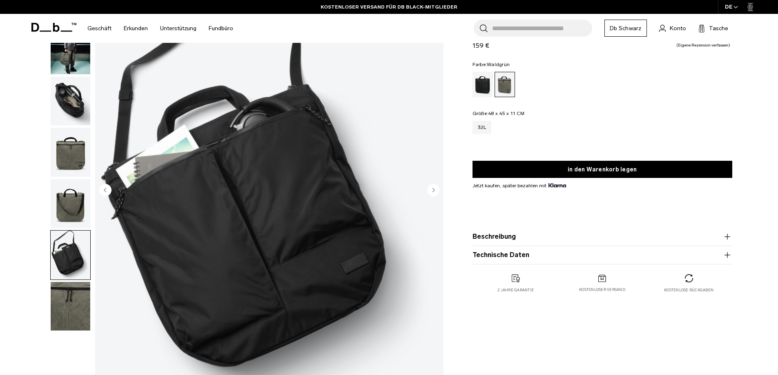
click at [69, 217] on img "button" at bounding box center [71, 203] width 40 height 49
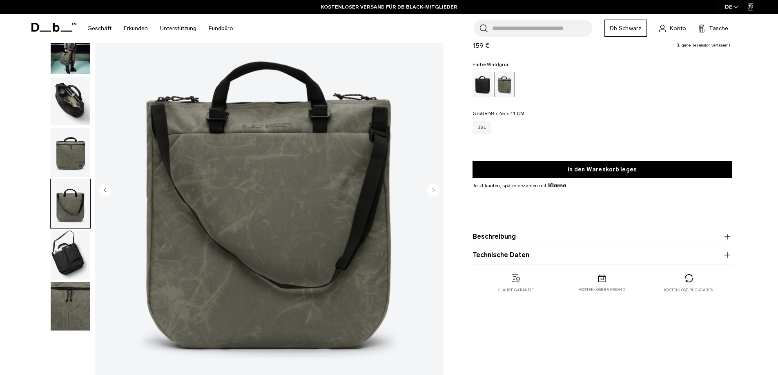
click at [60, 177] on img "button" at bounding box center [71, 152] width 40 height 49
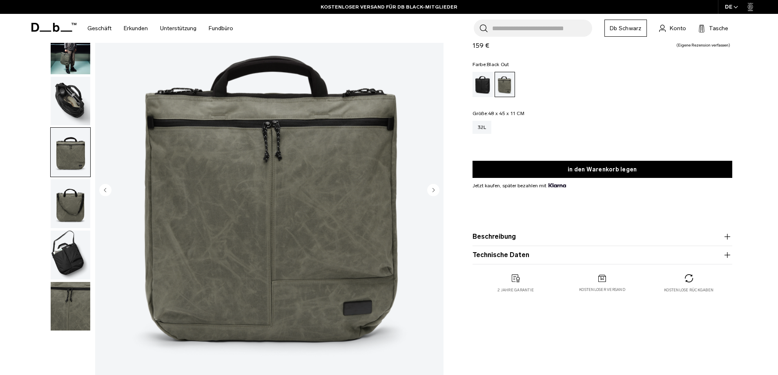
click at [484, 87] on div "Black Out" at bounding box center [482, 84] width 21 height 25
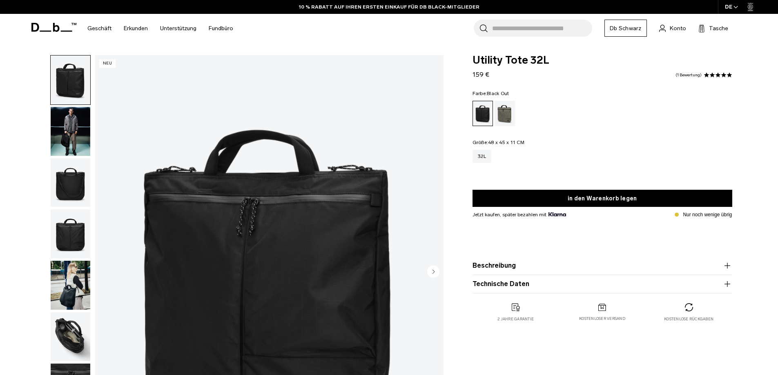
click at [72, 119] on img "button" at bounding box center [71, 131] width 40 height 49
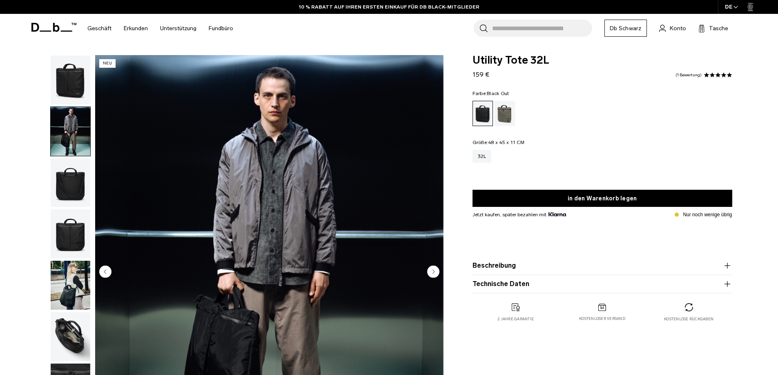
scroll to position [82, 0]
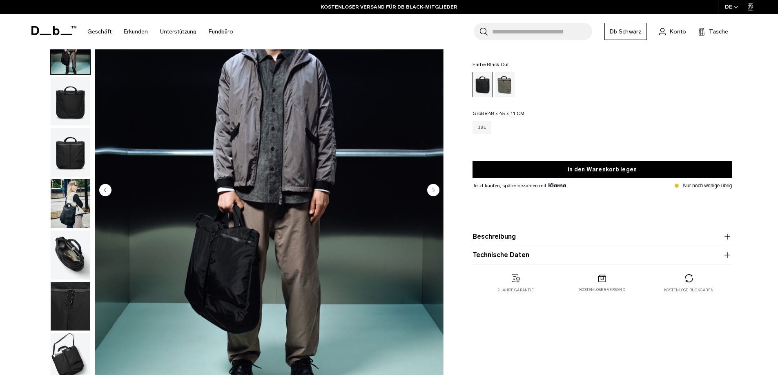
click at [431, 190] on circle "Nächste Folie" at bounding box center [433, 190] width 12 height 12
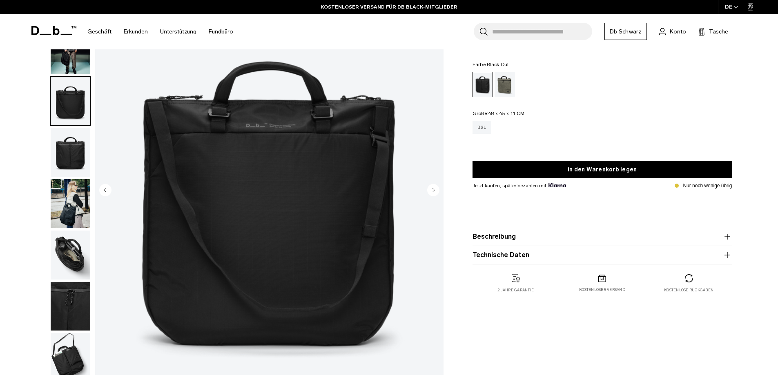
click at [434, 191] on circle "Nächste Folie" at bounding box center [433, 190] width 12 height 12
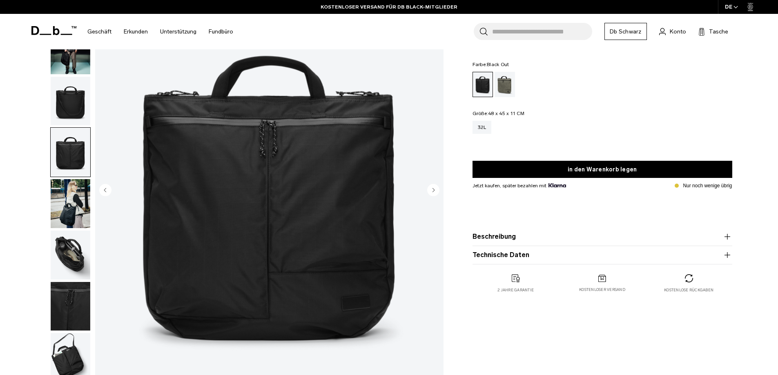
click at [434, 191] on circle "Nächste Folie" at bounding box center [433, 190] width 12 height 12
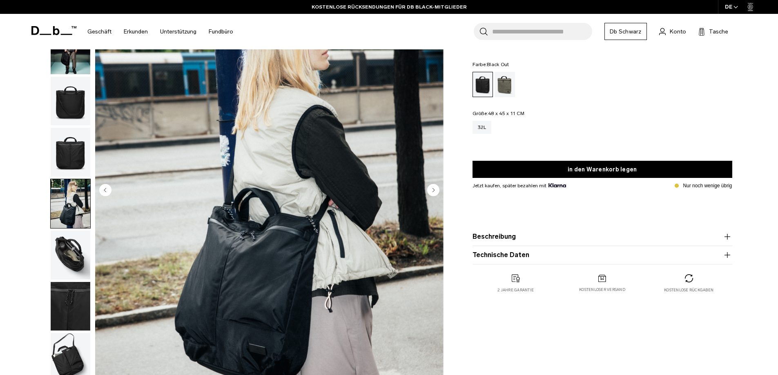
click at [434, 191] on circle "Nächste Folie" at bounding box center [433, 190] width 12 height 12
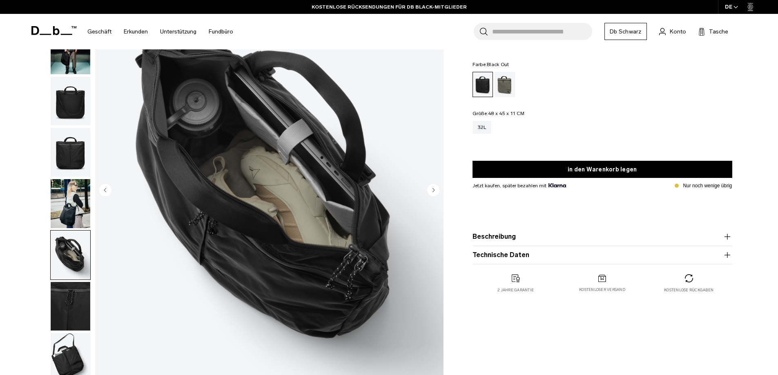
click at [434, 191] on circle "Nächste Folie" at bounding box center [433, 190] width 12 height 12
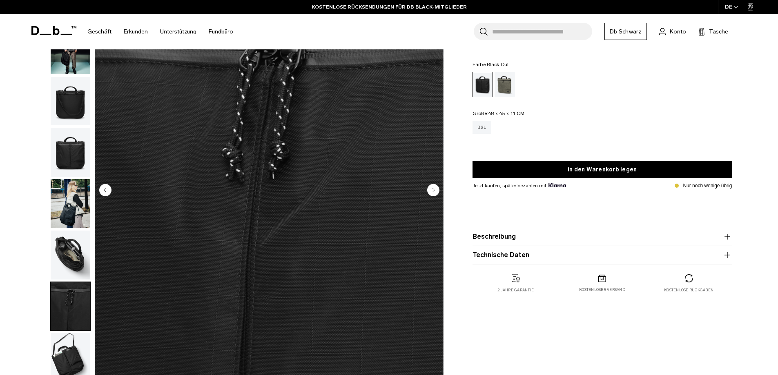
click at [434, 191] on circle "Nächste Folie" at bounding box center [433, 190] width 12 height 12
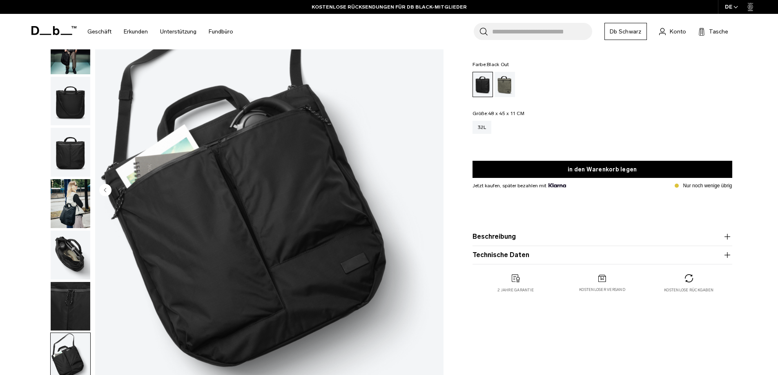
click at [434, 191] on img "8 / 8" at bounding box center [269, 190] width 348 height 435
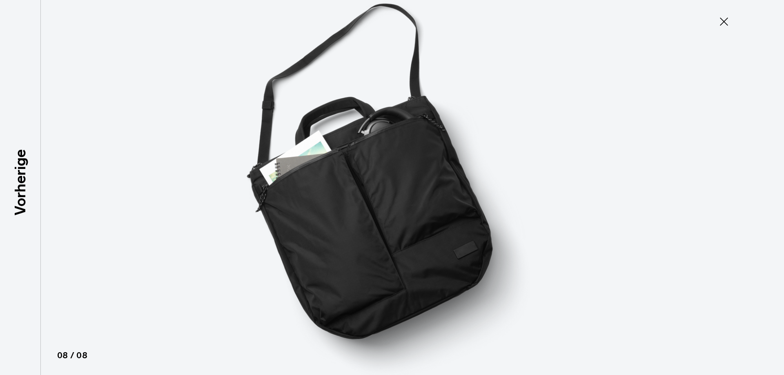
click at [434, 191] on img at bounding box center [391, 187] width 367 height 375
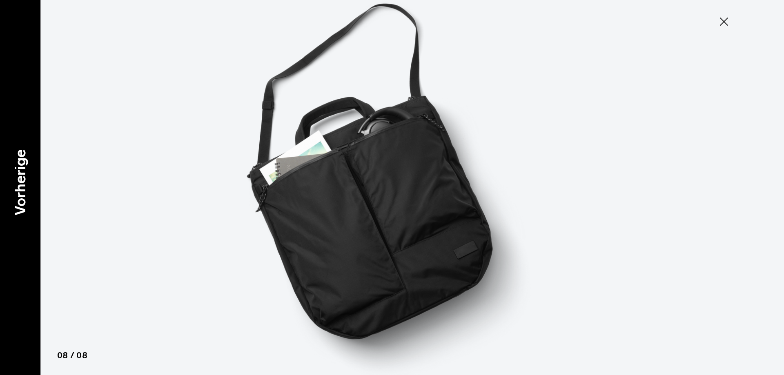
click at [13, 206] on font "Vorherige" at bounding box center [20, 182] width 18 height 66
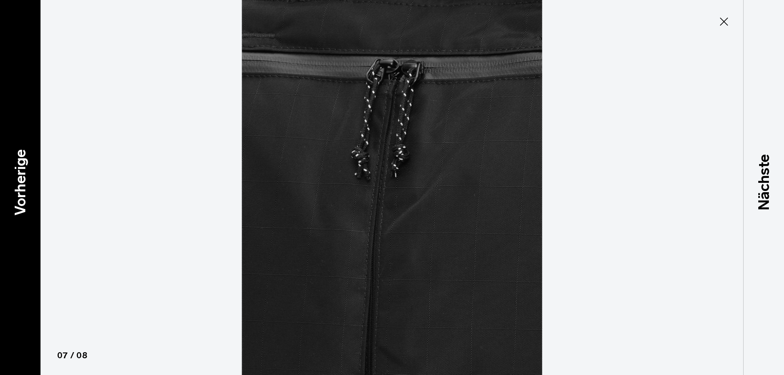
click at [13, 206] on font "Vorherige" at bounding box center [20, 182] width 18 height 66
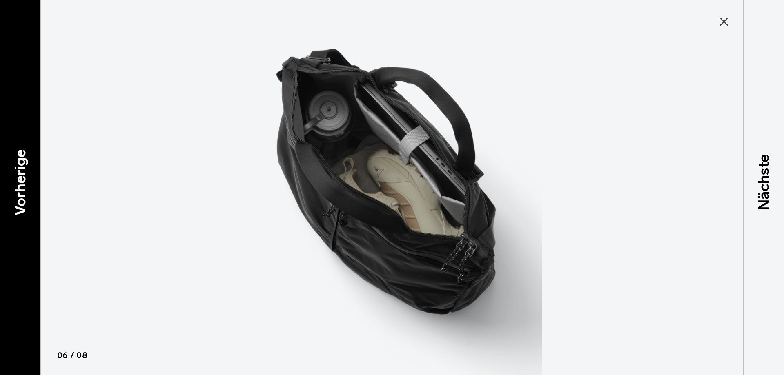
click at [14, 206] on font "Vorherige" at bounding box center [20, 182] width 18 height 66
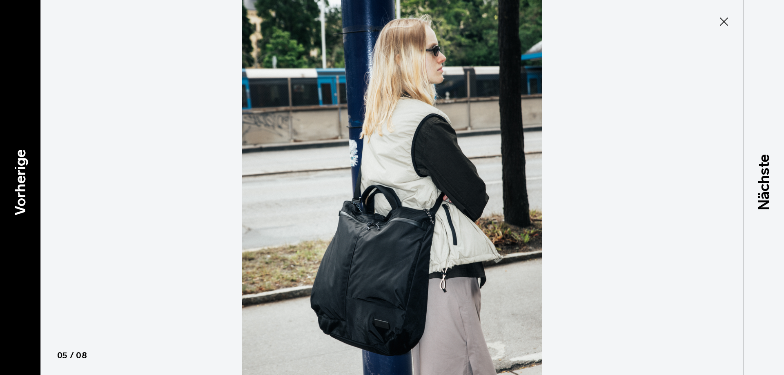
click at [14, 206] on font "Vorherige" at bounding box center [20, 182] width 18 height 66
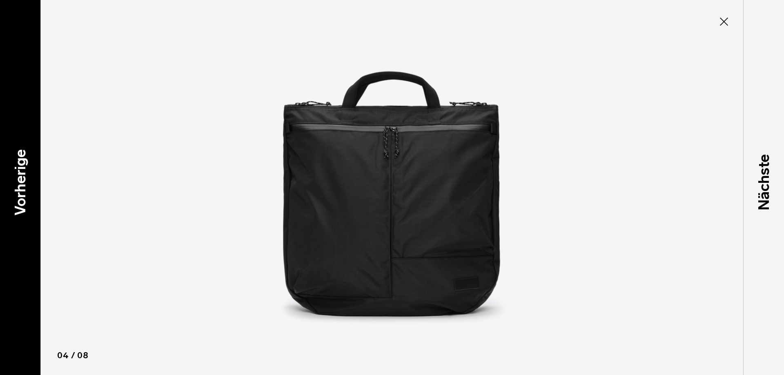
click at [14, 206] on font "Vorherige" at bounding box center [20, 182] width 18 height 66
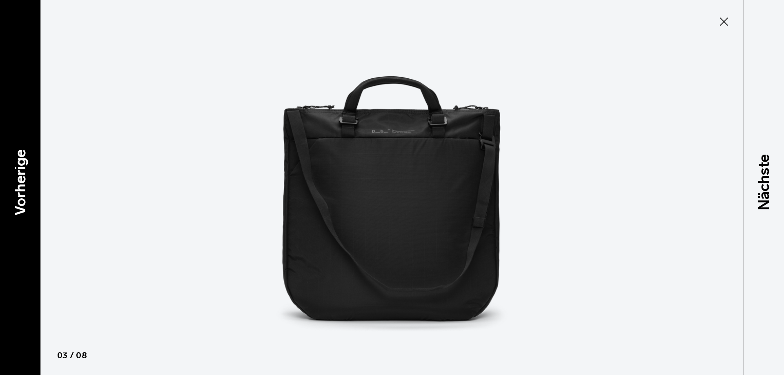
click at [15, 207] on font "Vorherige" at bounding box center [20, 182] width 18 height 66
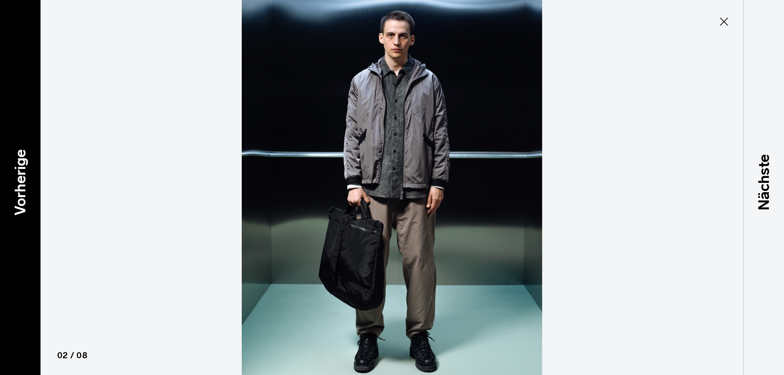
click at [15, 207] on font "Vorherige" at bounding box center [20, 182] width 18 height 66
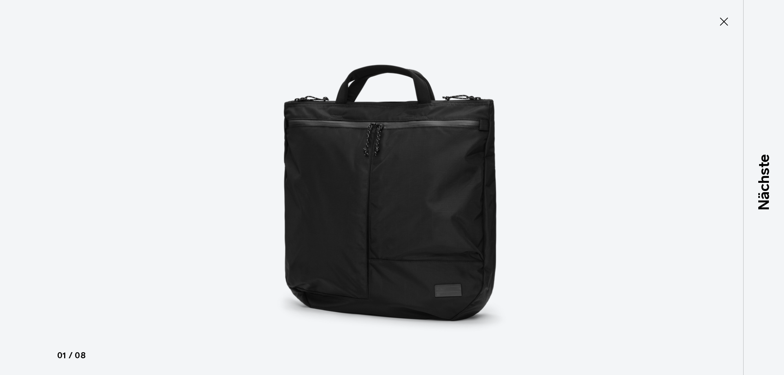
click at [15, 207] on div at bounding box center [392, 187] width 784 height 375
click at [721, 21] on icon at bounding box center [723, 21] width 13 height 13
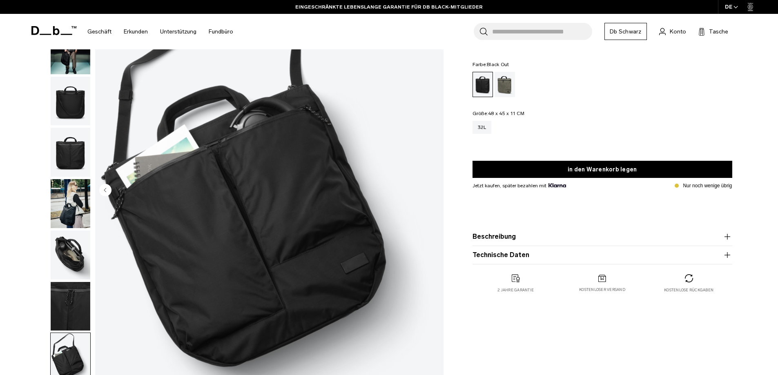
scroll to position [0, 0]
